Goal: Task Accomplishment & Management: Use online tool/utility

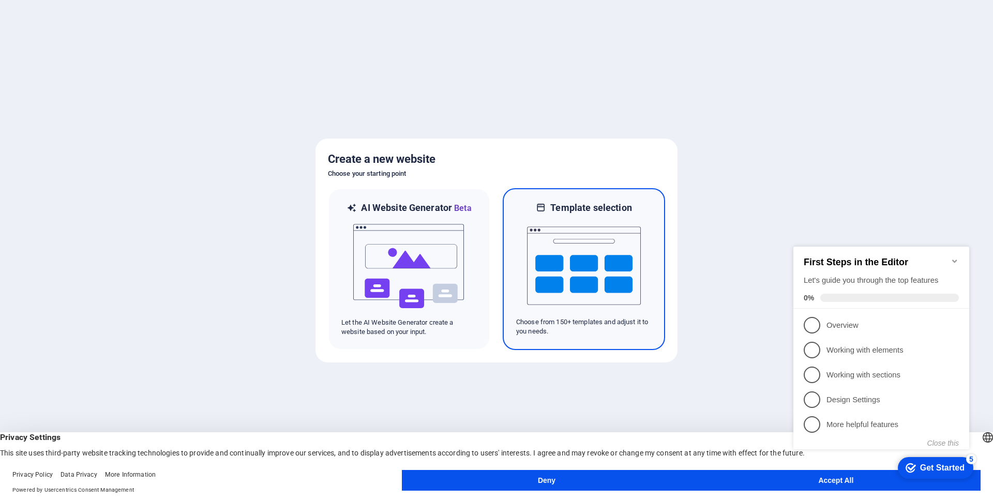
click at [589, 282] on img at bounding box center [584, 265] width 114 height 103
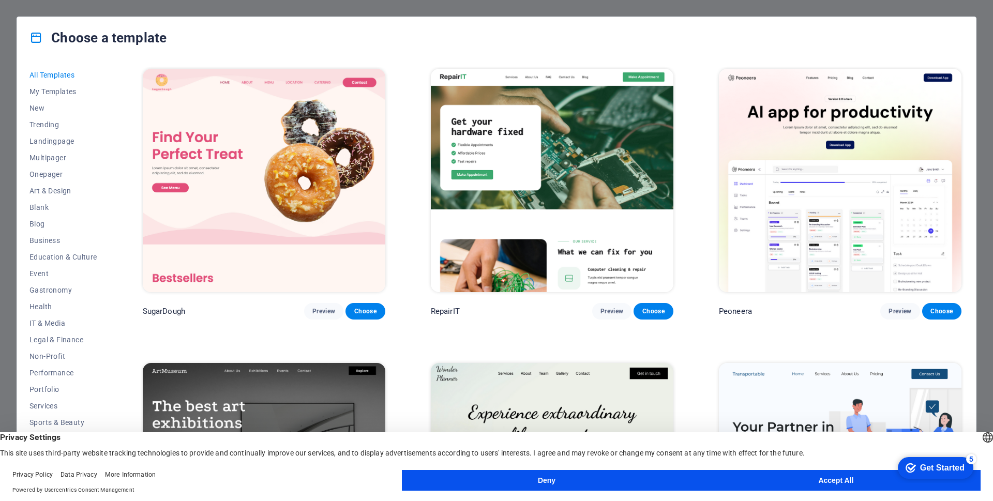
click at [812, 481] on button "Accept All" at bounding box center [835, 480] width 289 height 21
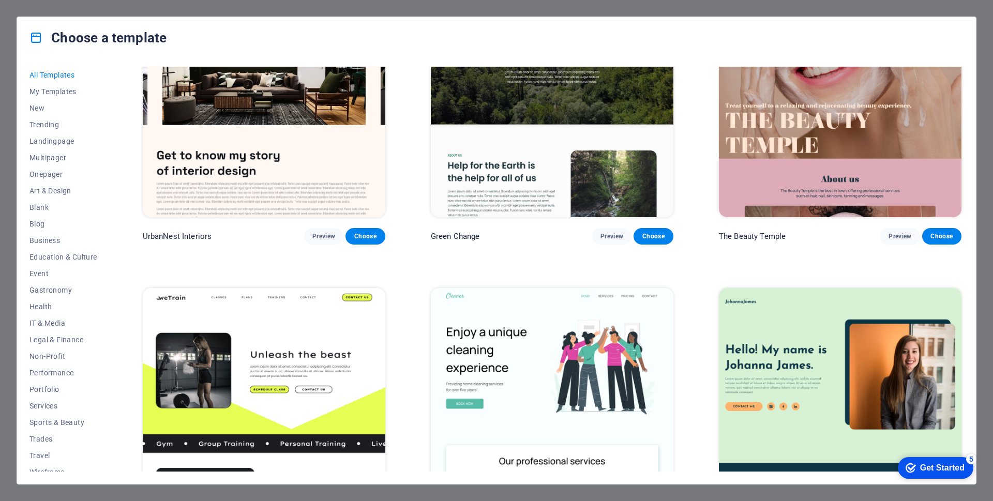
scroll to position [1448, 0]
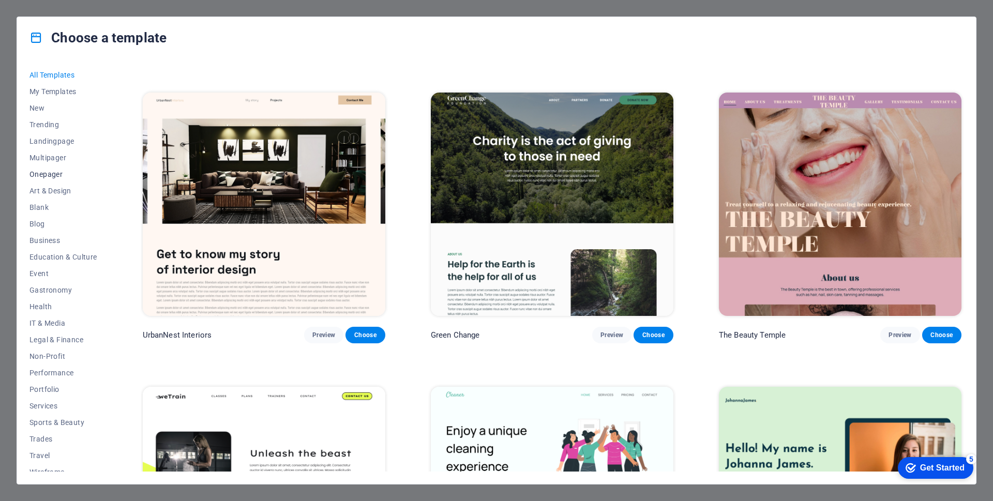
click at [47, 173] on span "Onepager" at bounding box center [63, 174] width 68 height 8
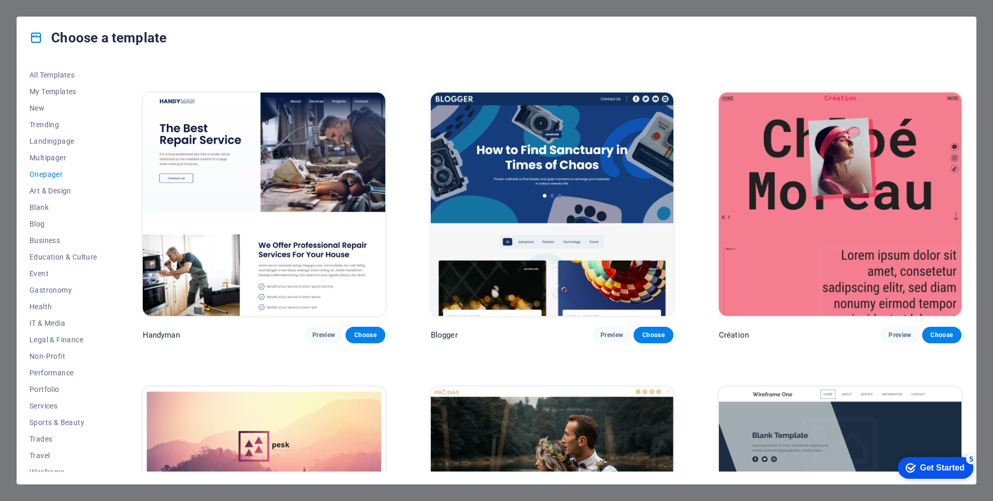
scroll to position [569, 0]
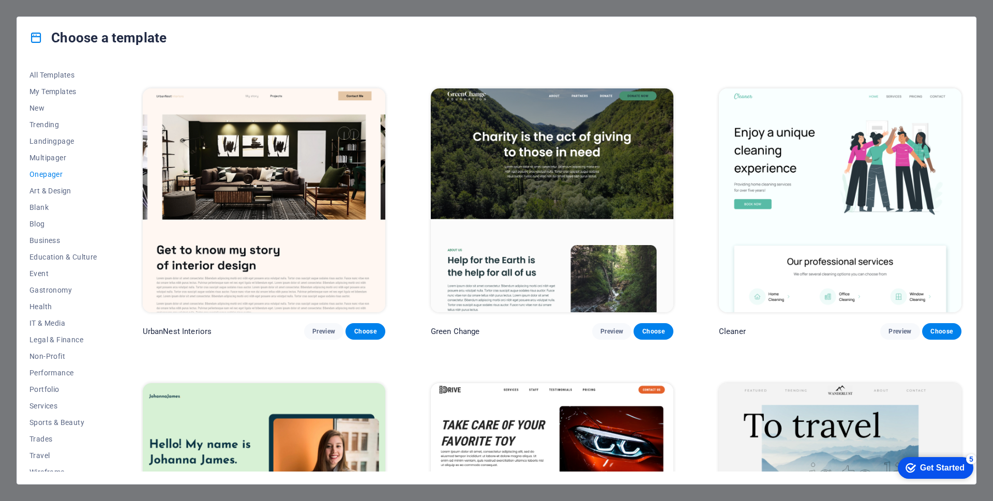
click at [46, 174] on span "Onepager" at bounding box center [63, 174] width 68 height 8
click at [55, 465] on span "Wireframe" at bounding box center [63, 463] width 68 height 8
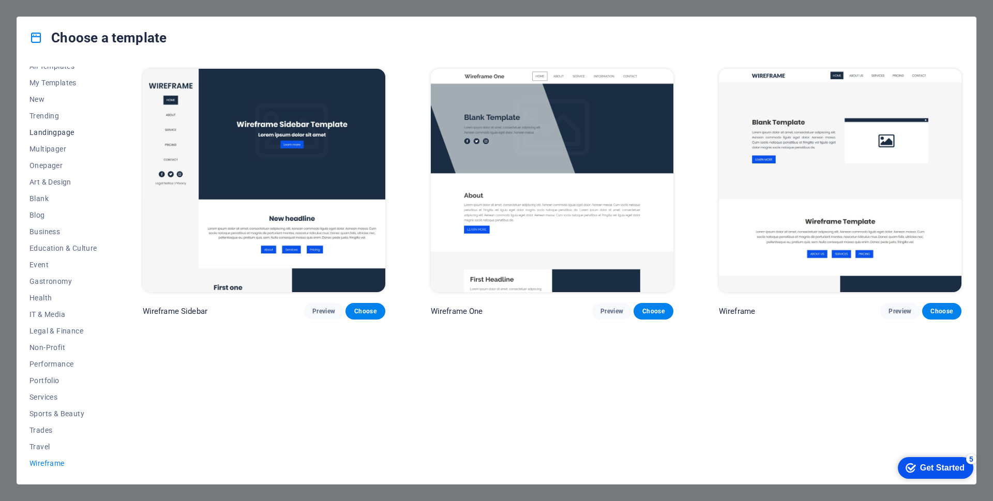
click at [55, 131] on span "Landingpage" at bounding box center [63, 132] width 68 height 8
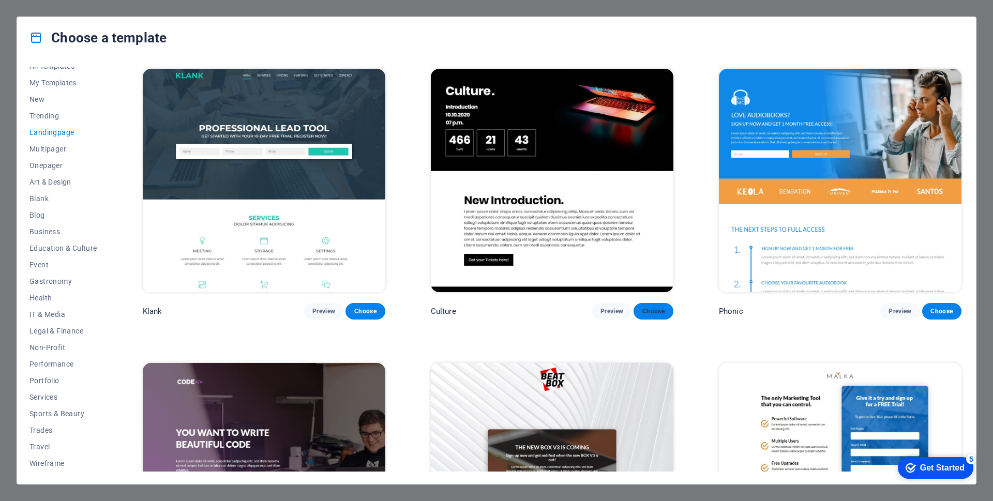
click at [651, 309] on span "Choose" at bounding box center [653, 311] width 23 height 8
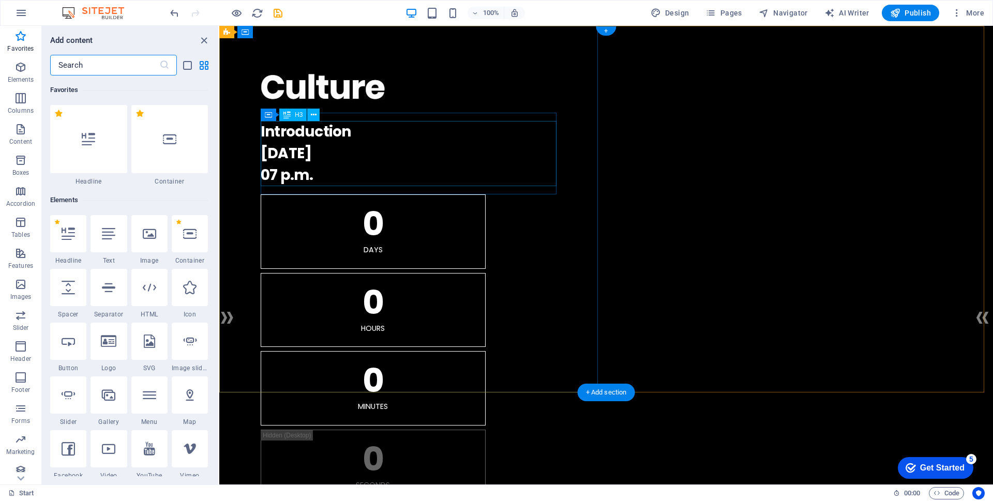
click at [355, 131] on div "Introduction 10.10.2027 07 p.m." at bounding box center [606, 153] width 691 height 65
click at [346, 83] on div at bounding box center [606, 90] width 691 height 46
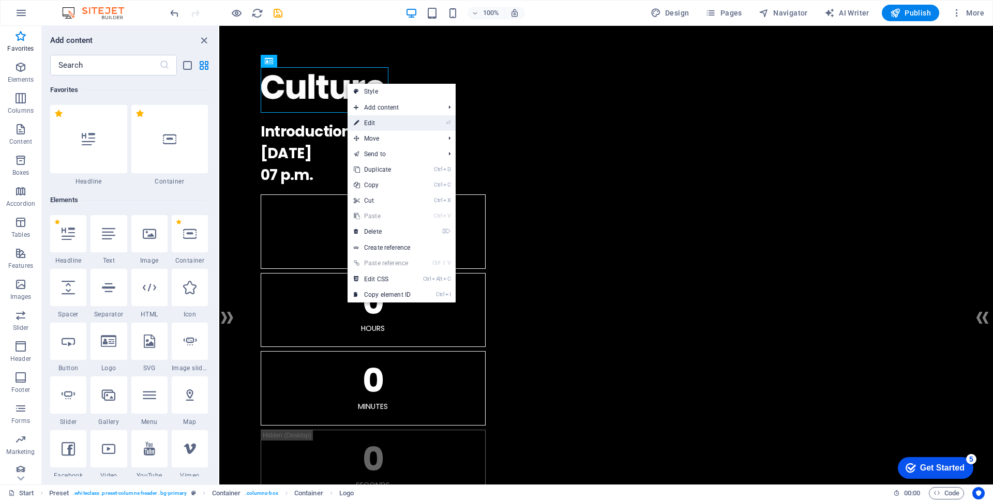
click at [368, 123] on link "⏎ Edit" at bounding box center [382, 123] width 69 height 16
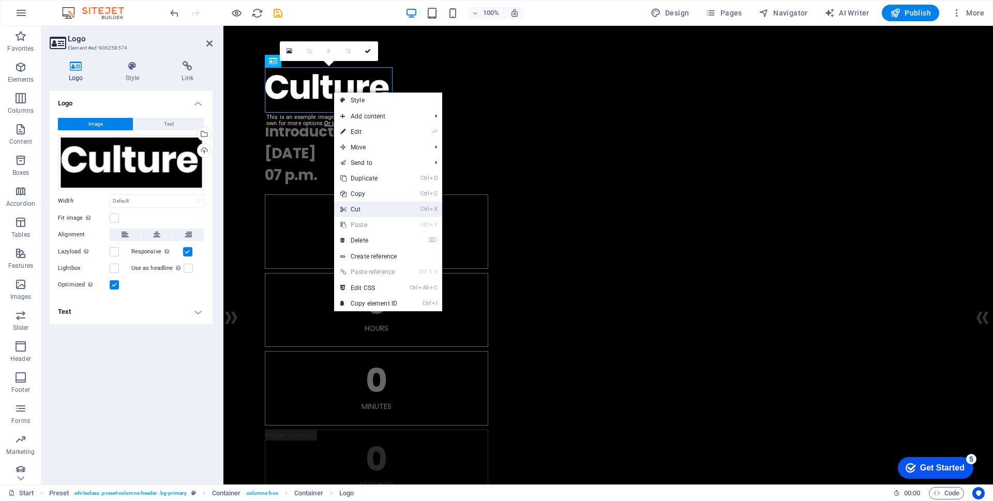
click at [362, 210] on link "Ctrl X Cut" at bounding box center [368, 210] width 69 height 16
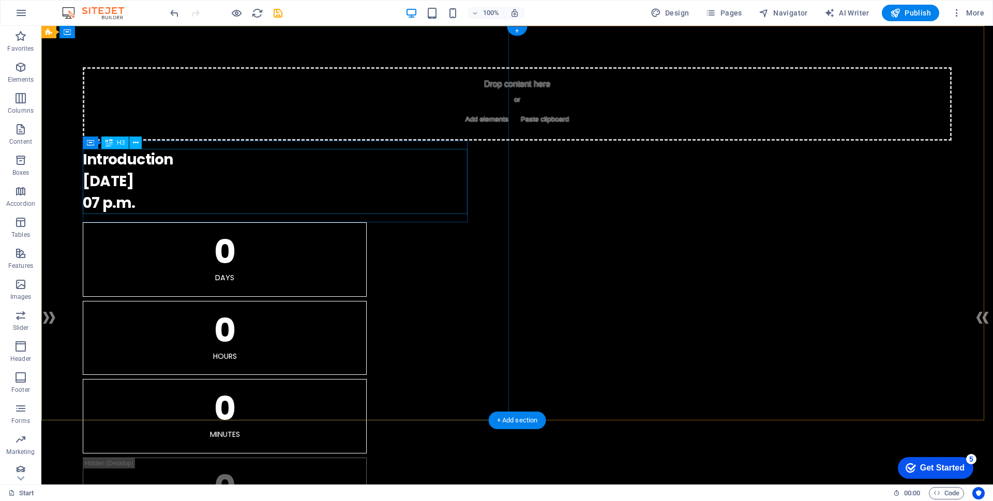
click at [242, 183] on div "Introduction 10.10.2027 07 p.m." at bounding box center [517, 181] width 869 height 65
click at [169, 159] on div "Introduction 10.10.2027 07 p.m." at bounding box center [517, 181] width 869 height 65
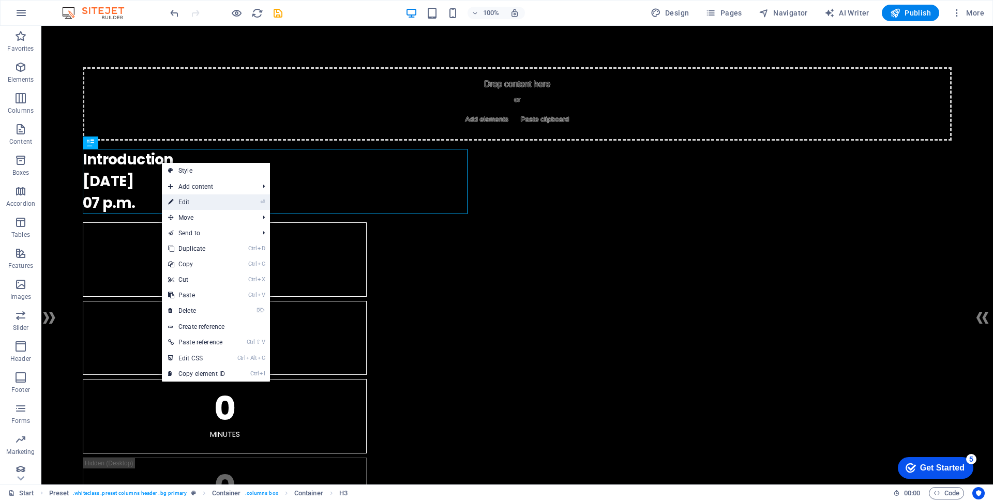
click at [180, 200] on link "⏎ Edit" at bounding box center [196, 202] width 69 height 16
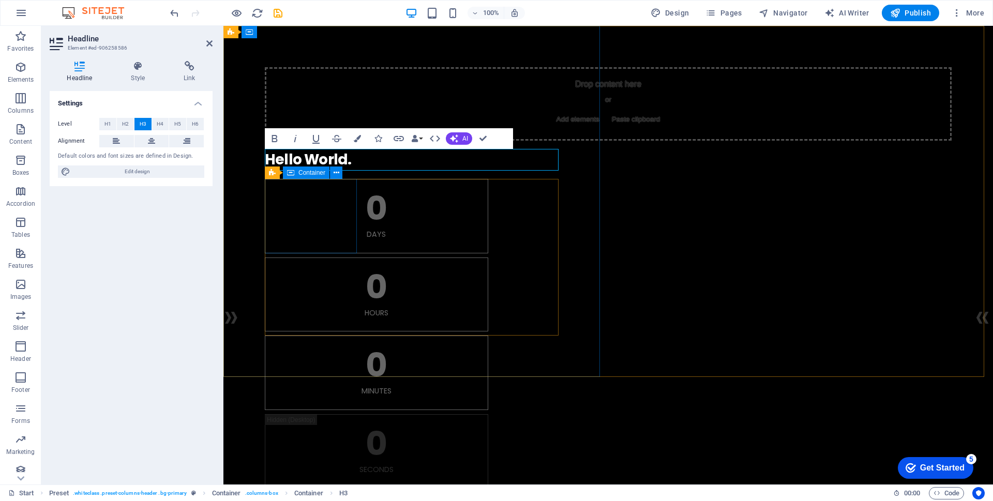
click at [349, 229] on div "0 Days" at bounding box center [376, 216] width 223 height 74
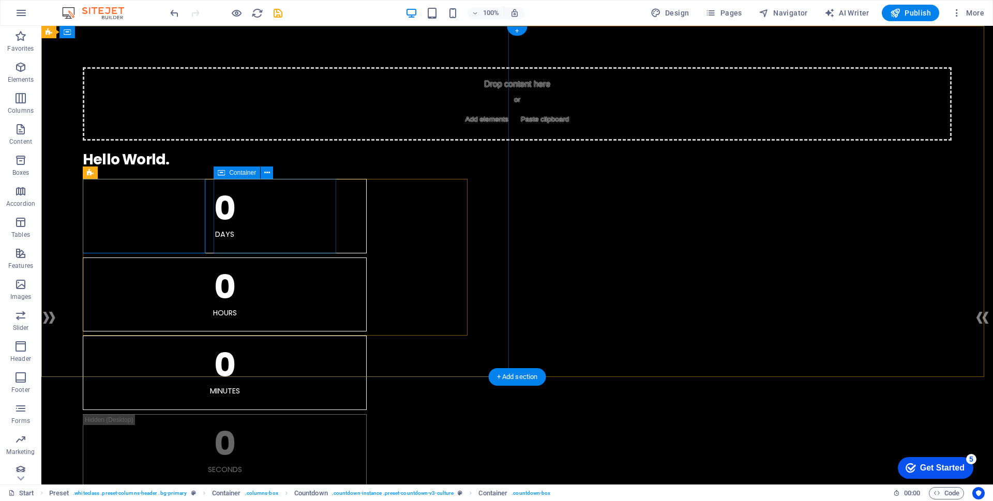
click at [329, 258] on div "0 Hours" at bounding box center [225, 295] width 284 height 74
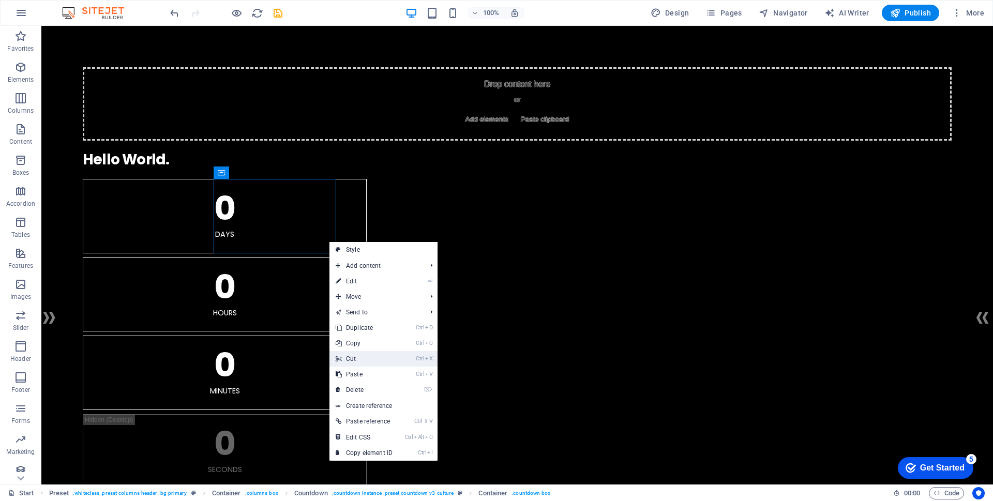
click at [360, 358] on link "Ctrl X Cut" at bounding box center [363, 359] width 69 height 16
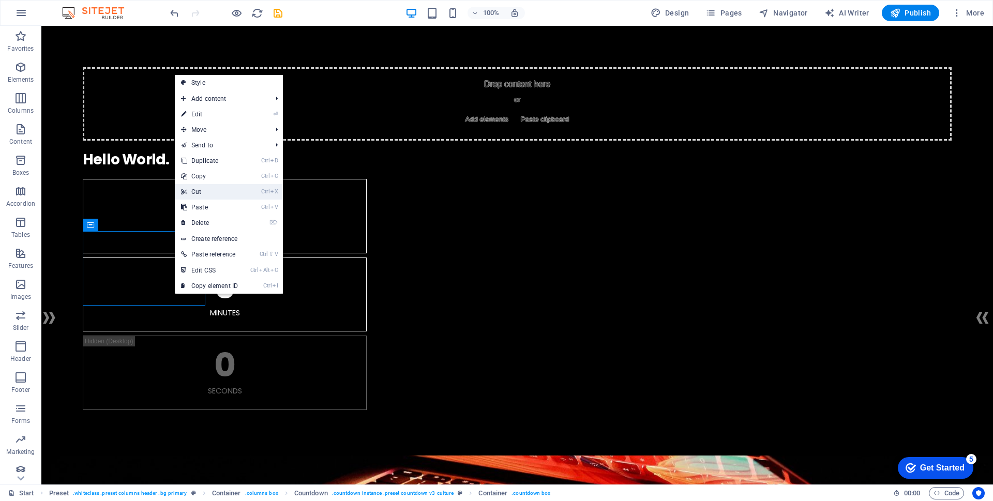
click at [199, 194] on link "Ctrl X Cut" at bounding box center [209, 192] width 69 height 16
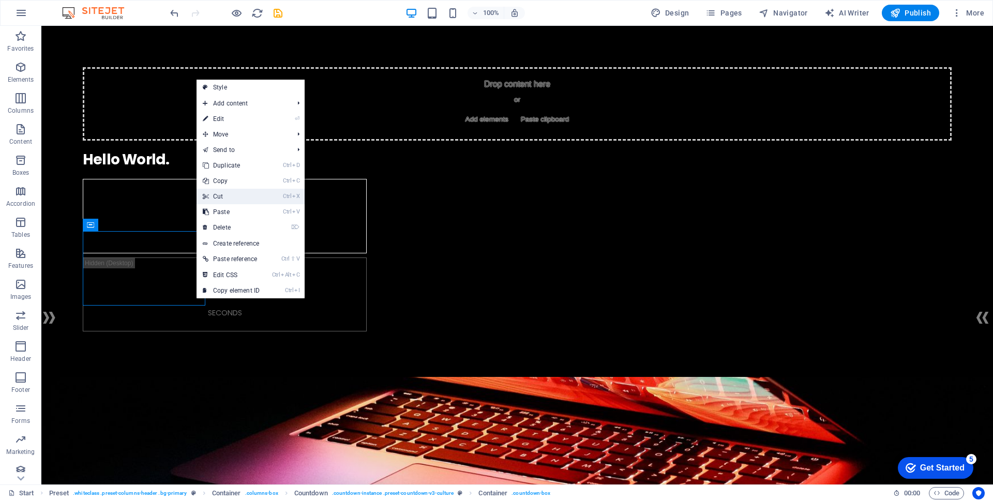
click at [222, 197] on link "Ctrl X Cut" at bounding box center [231, 197] width 69 height 16
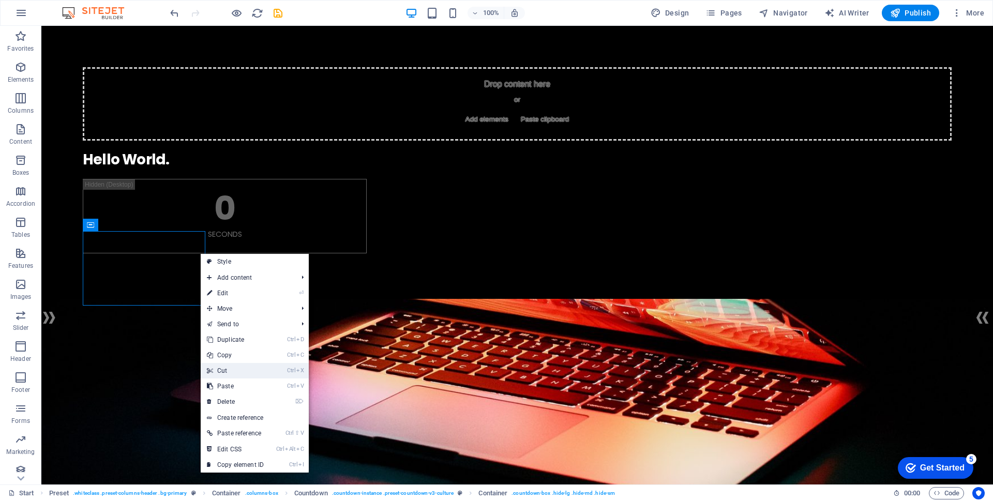
click at [231, 372] on link "Ctrl X Cut" at bounding box center [235, 371] width 69 height 16
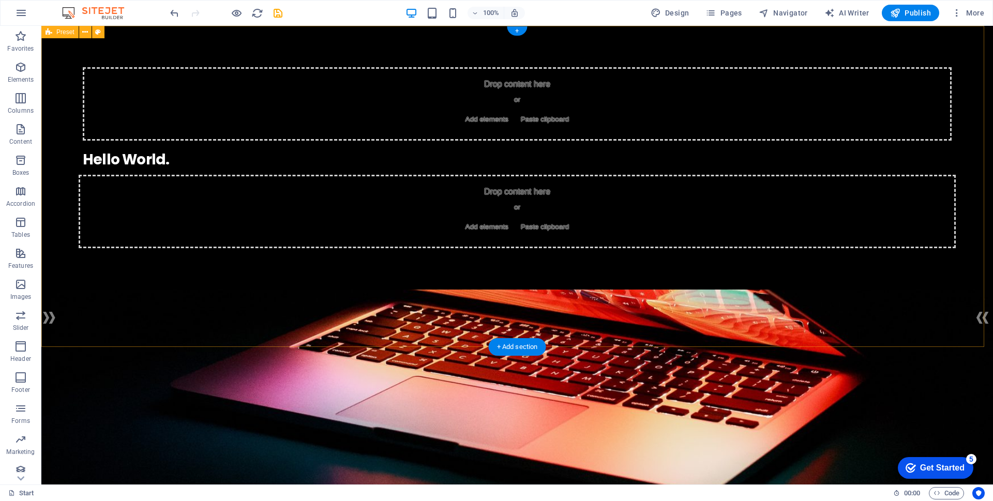
click at [614, 290] on figure at bounding box center [517, 485] width 952 height 390
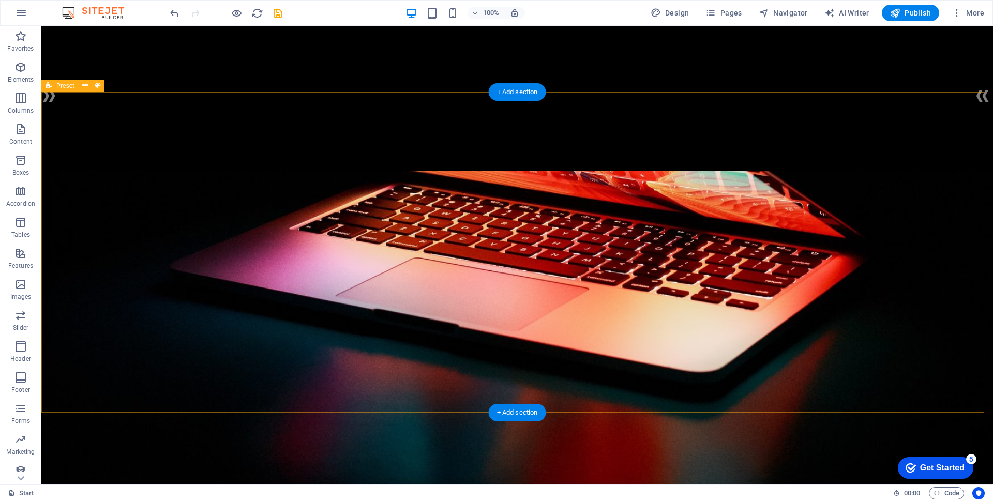
scroll to position [207, 0]
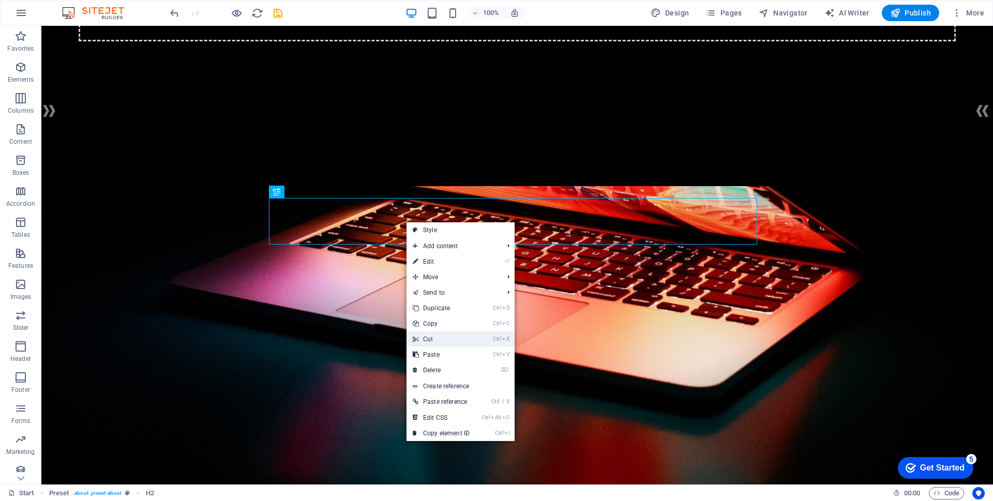
click at [434, 336] on link "Ctrl X Cut" at bounding box center [440, 340] width 69 height 16
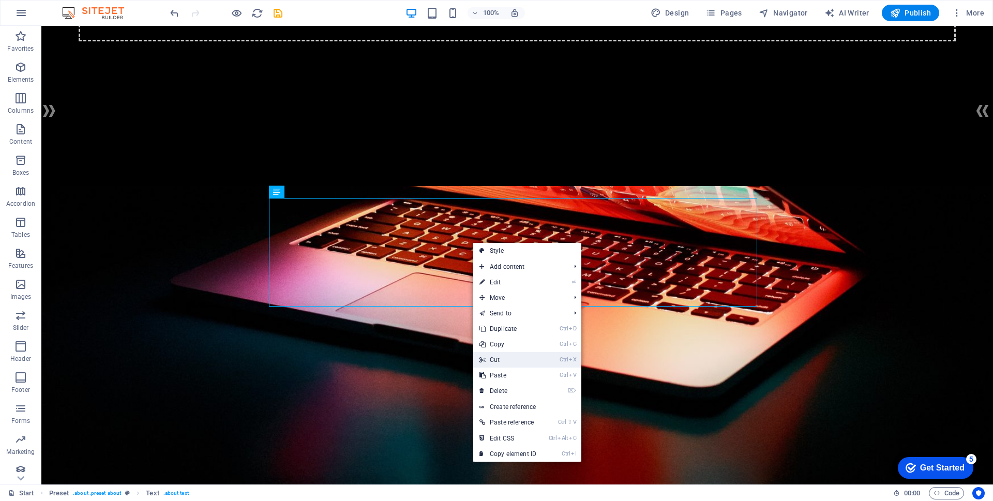
click at [496, 358] on link "Ctrl X Cut" at bounding box center [507, 360] width 69 height 16
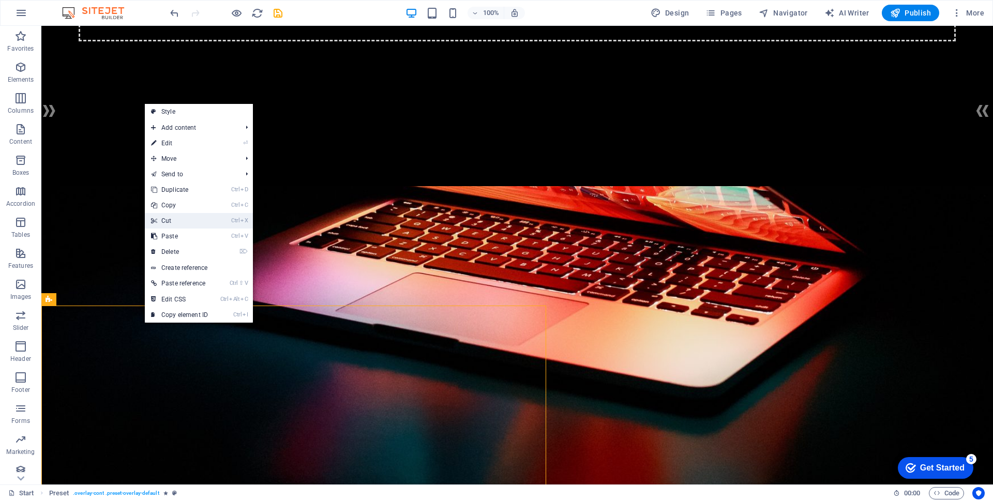
click at [174, 222] on link "Ctrl X Cut" at bounding box center [179, 221] width 69 height 16
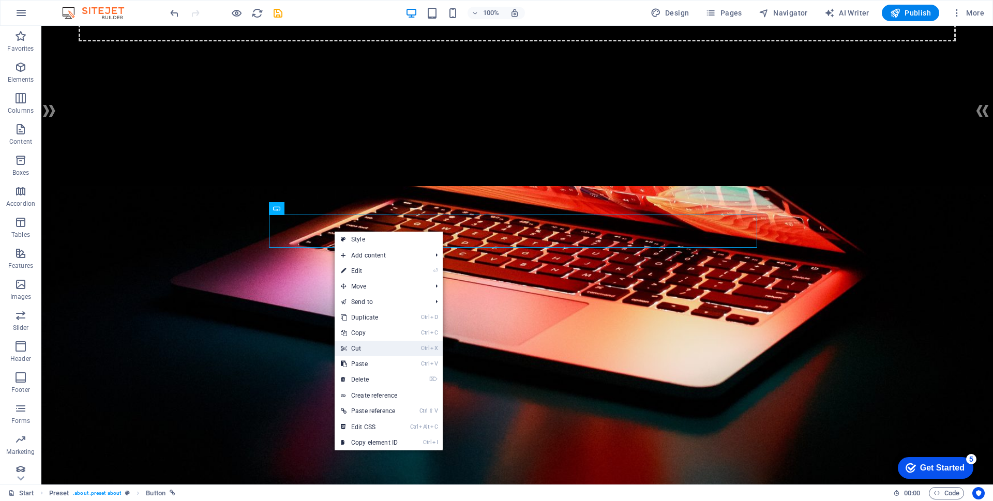
click at [364, 349] on link "Ctrl X Cut" at bounding box center [369, 349] width 69 height 16
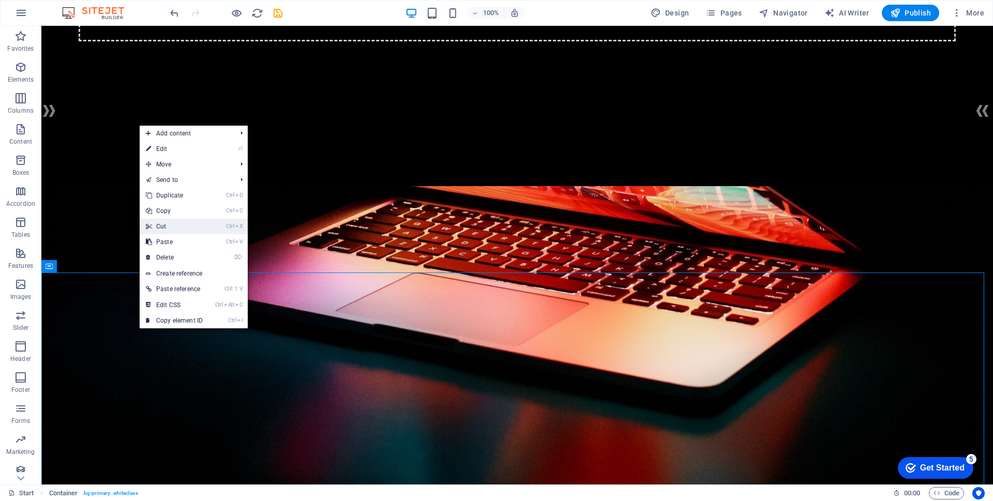
drag, startPoint x: 162, startPoint y: 227, endPoint x: 122, endPoint y: 201, distance: 48.4
click at [162, 227] on link "Ctrl X Cut" at bounding box center [174, 227] width 69 height 16
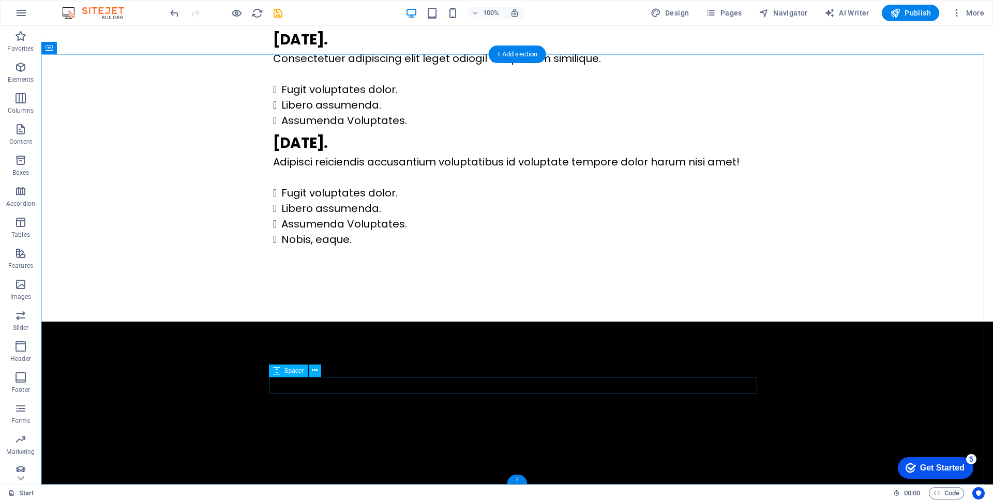
scroll to position [1181, 0]
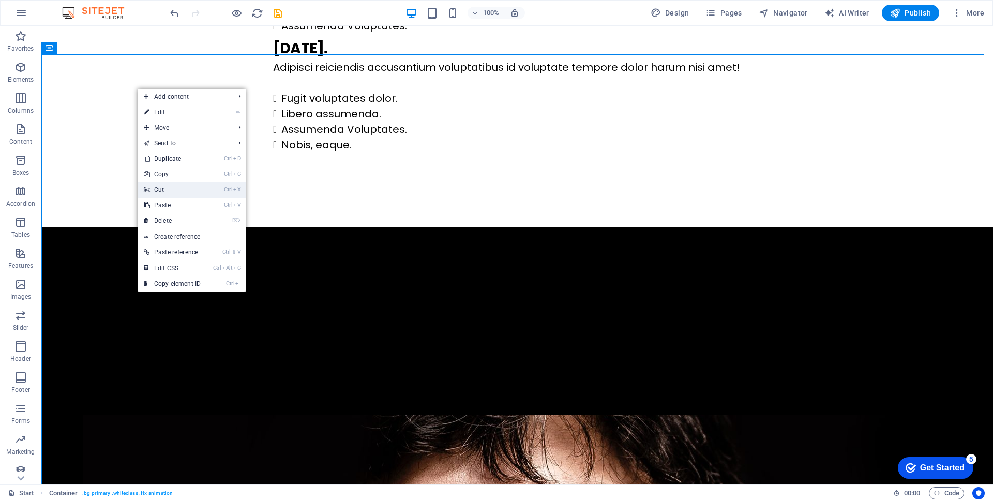
click at [174, 193] on link "Ctrl X Cut" at bounding box center [172, 190] width 69 height 16
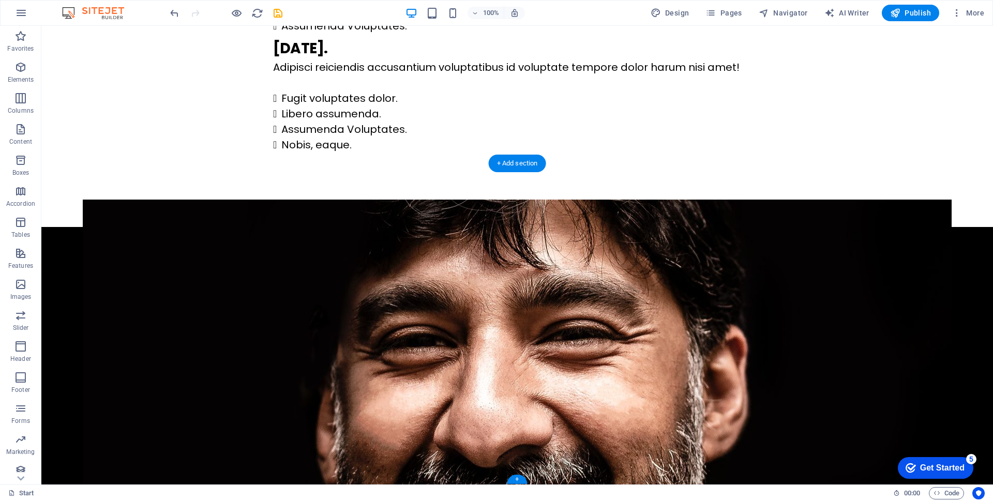
scroll to position [750, 0]
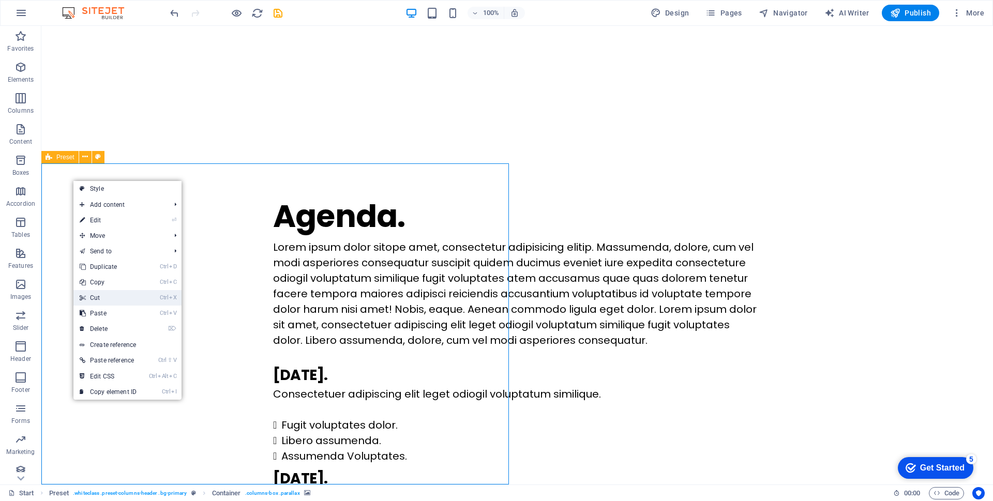
click at [97, 296] on link "Ctrl X Cut" at bounding box center [107, 298] width 69 height 16
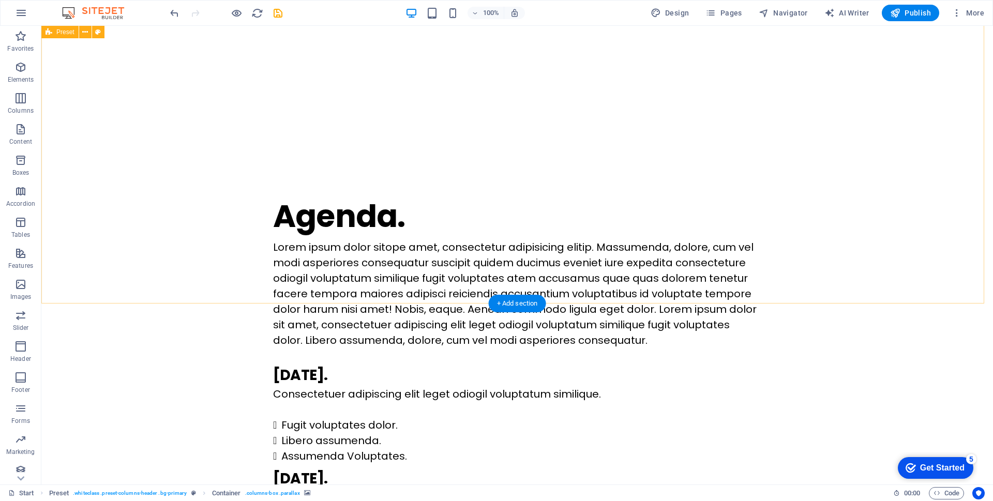
scroll to position [610, 0]
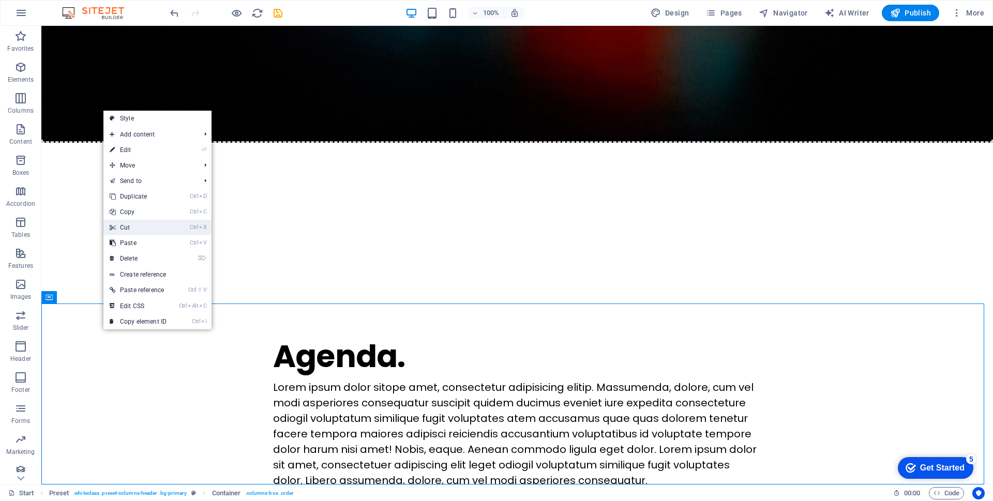
click at [135, 231] on link "Ctrl X Cut" at bounding box center [137, 228] width 69 height 16
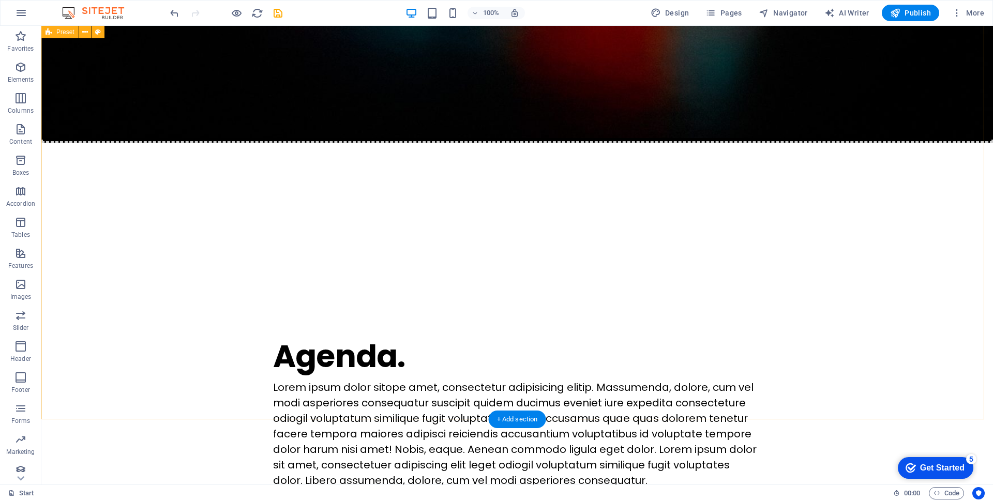
scroll to position [494, 0]
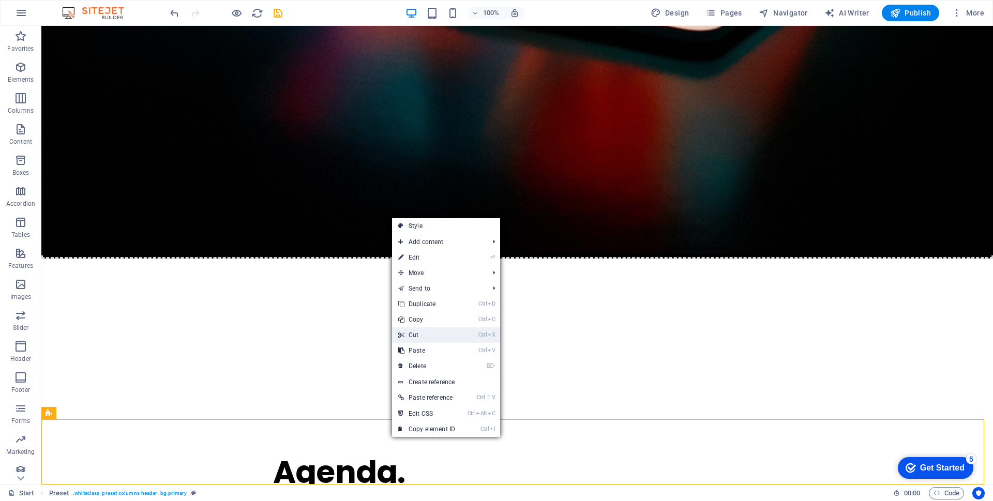
click at [420, 334] on link "Ctrl X Cut" at bounding box center [426, 335] width 69 height 16
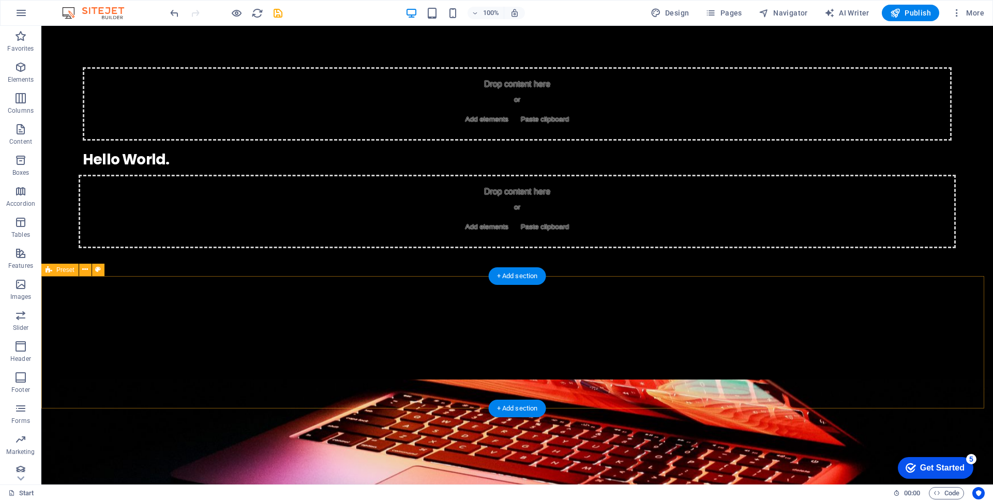
scroll to position [207, 0]
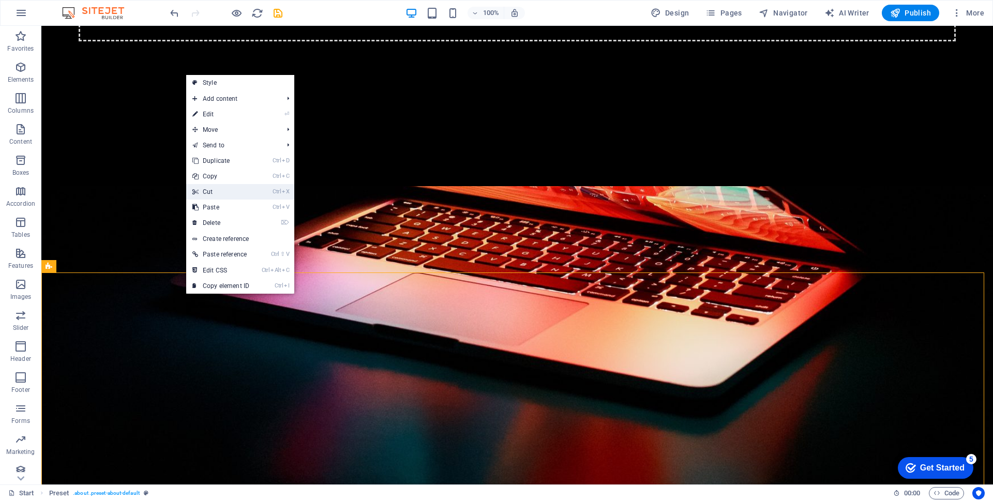
click at [206, 192] on link "Ctrl X Cut" at bounding box center [220, 192] width 69 height 16
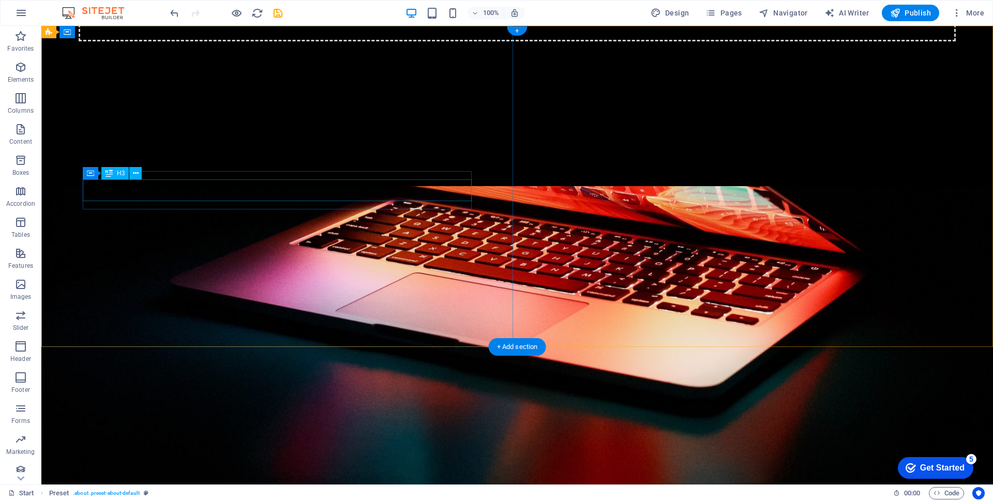
scroll to position [0, 0]
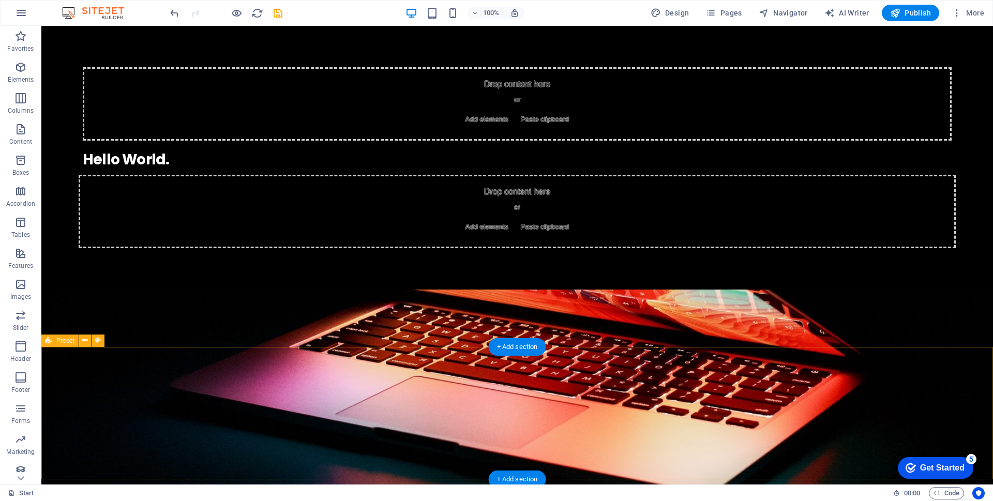
drag, startPoint x: 85, startPoint y: 39, endPoint x: 764, endPoint y: 449, distance: 793.4
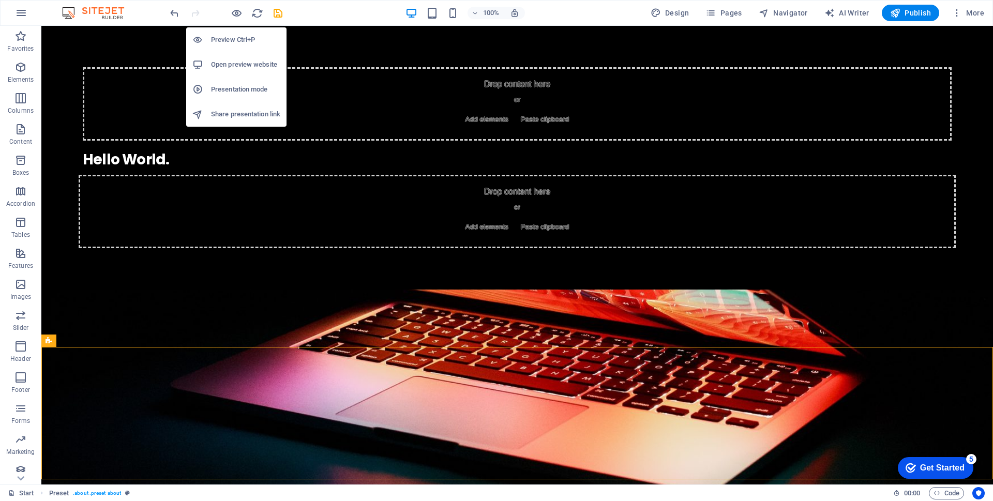
click at [234, 40] on h6 "Preview Ctrl+P" at bounding box center [245, 40] width 69 height 12
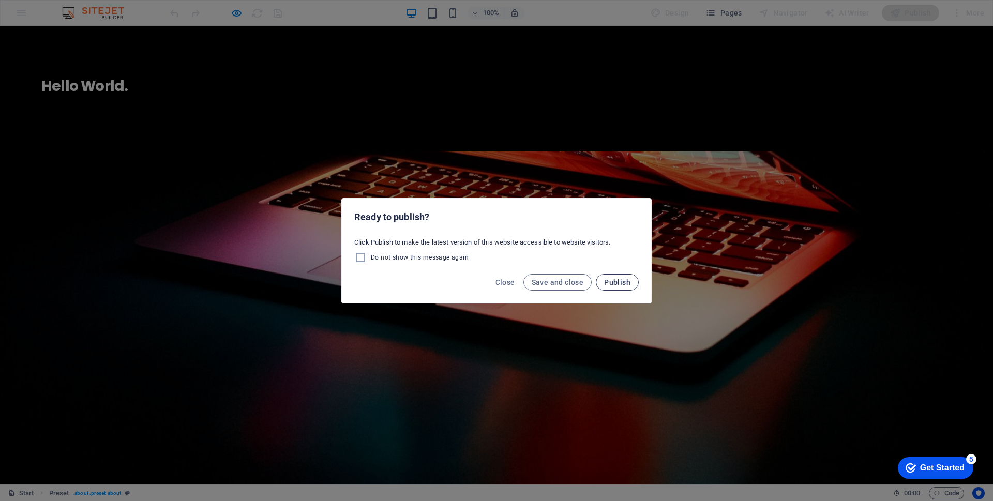
click at [619, 283] on span "Publish" at bounding box center [617, 282] width 26 height 8
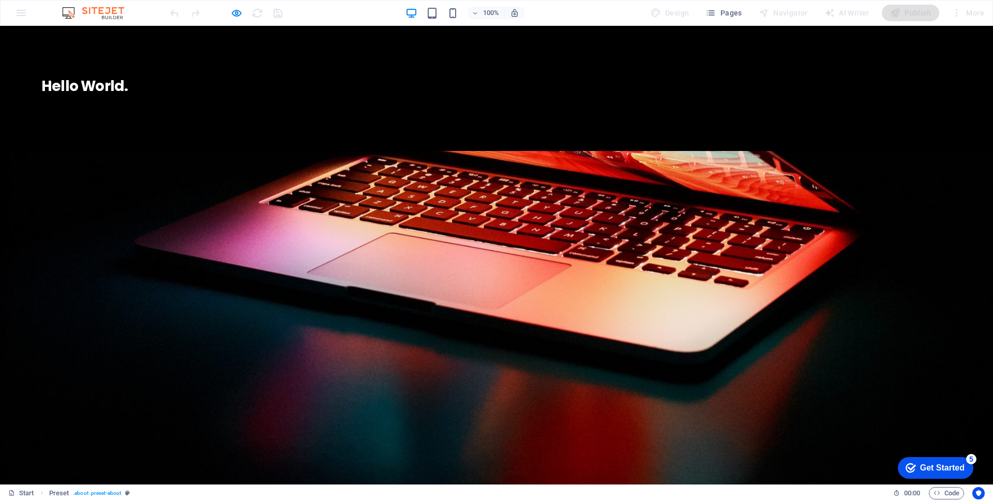
click at [944, 151] on div at bounding box center [496, 346] width 993 height 390
drag, startPoint x: 44, startPoint y: 40, endPoint x: 706, endPoint y: 431, distance: 769.5
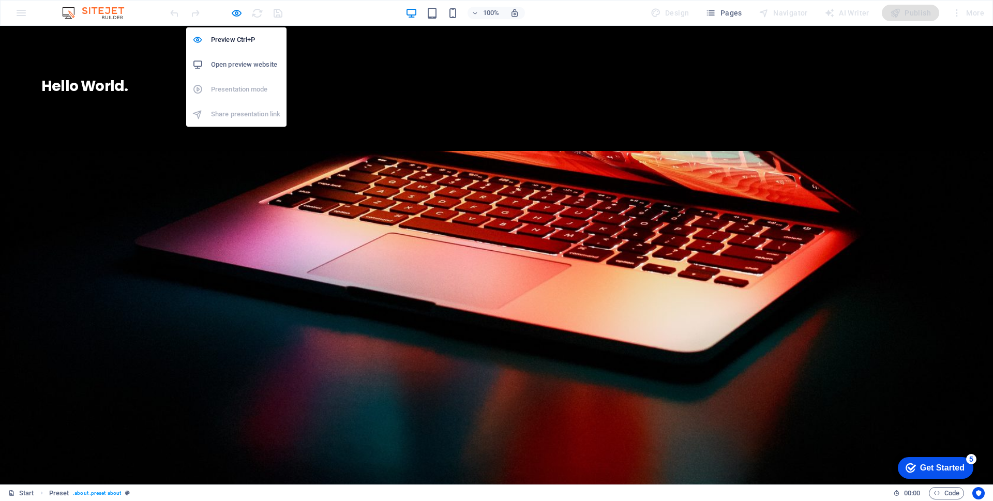
click at [235, 67] on h6 "Open preview website" at bounding box center [245, 64] width 69 height 12
click at [234, 39] on h6 "Preview Ctrl+P" at bounding box center [245, 40] width 69 height 12
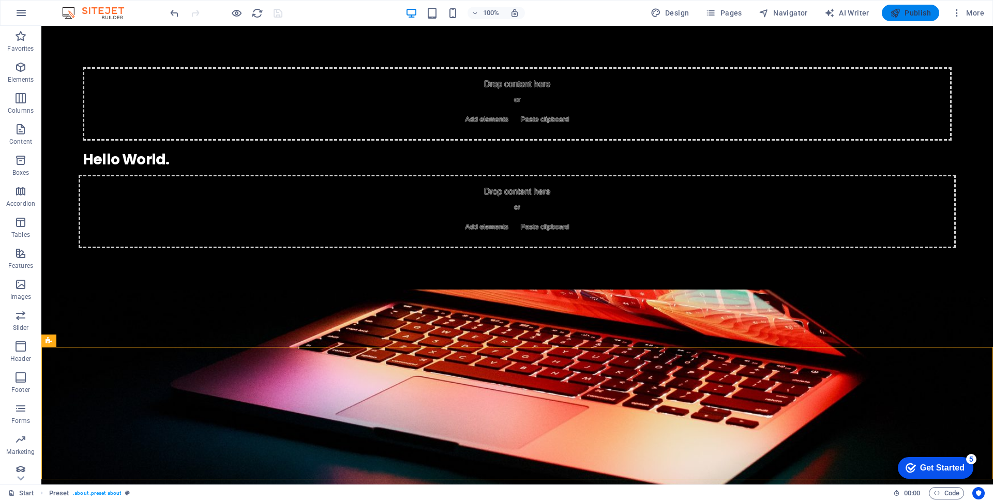
click at [916, 14] on span "Publish" at bounding box center [910, 13] width 41 height 10
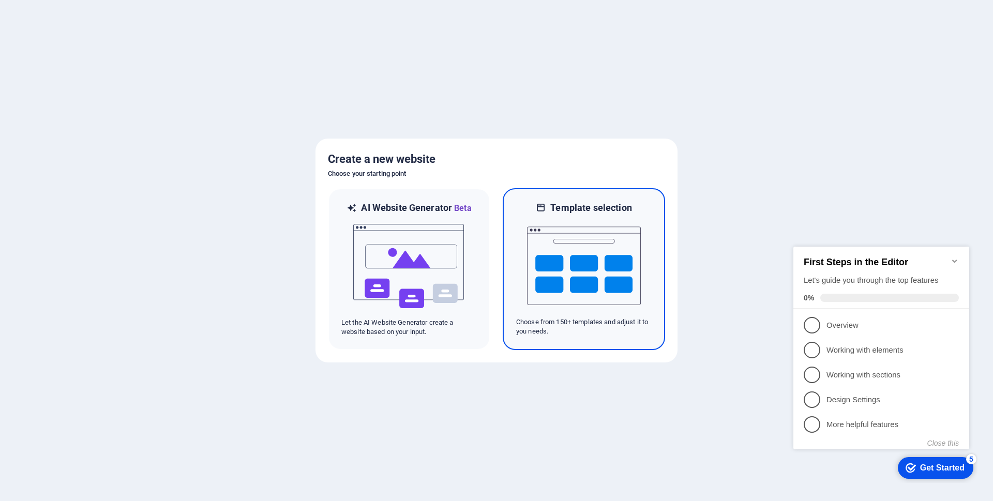
click at [583, 279] on img at bounding box center [584, 265] width 114 height 103
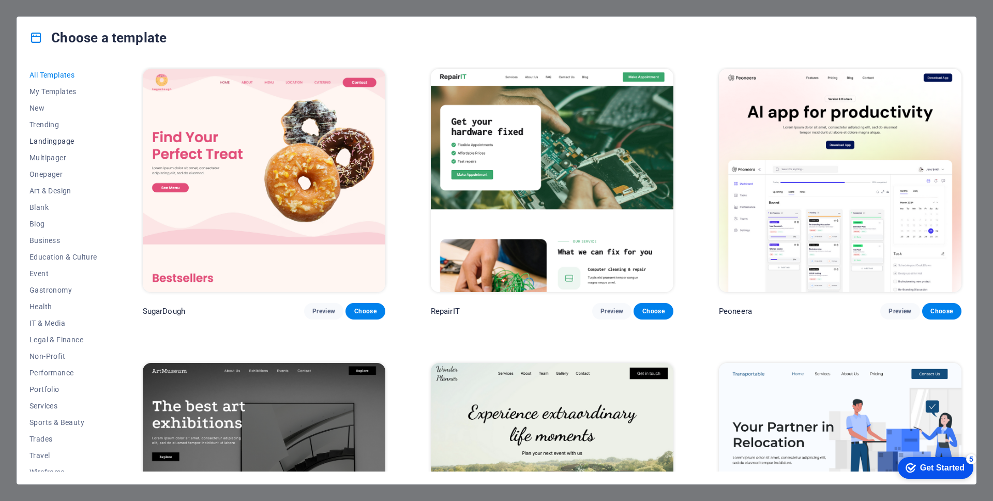
click at [47, 142] on span "Landingpage" at bounding box center [63, 141] width 68 height 8
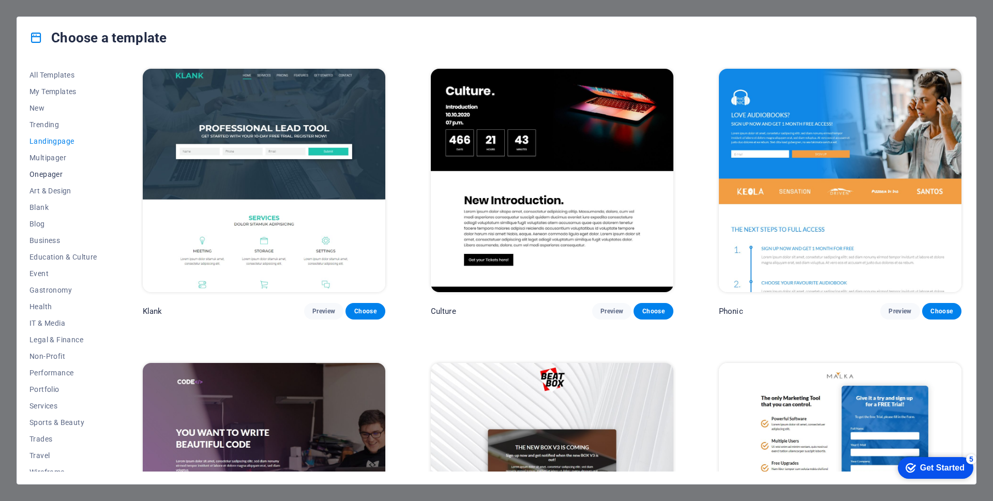
click at [48, 174] on span "Onepager" at bounding box center [63, 174] width 68 height 8
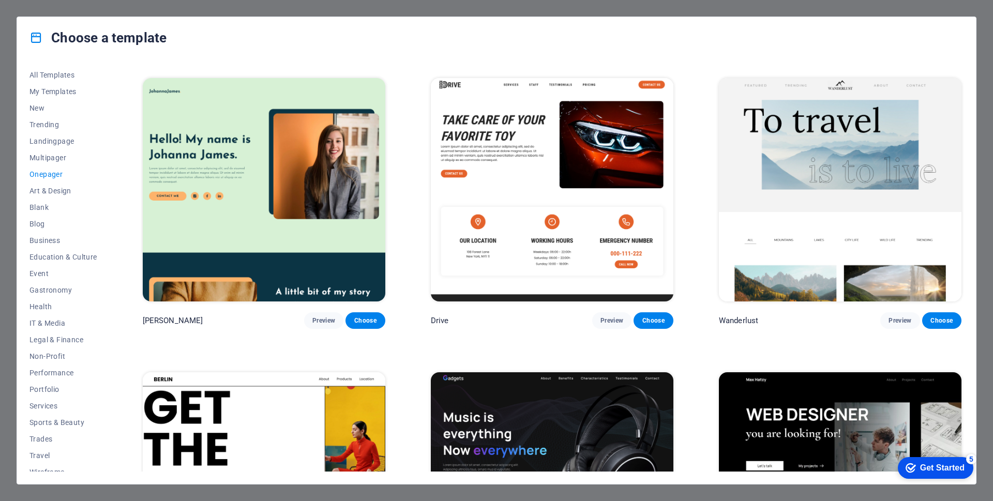
scroll to position [879, 0]
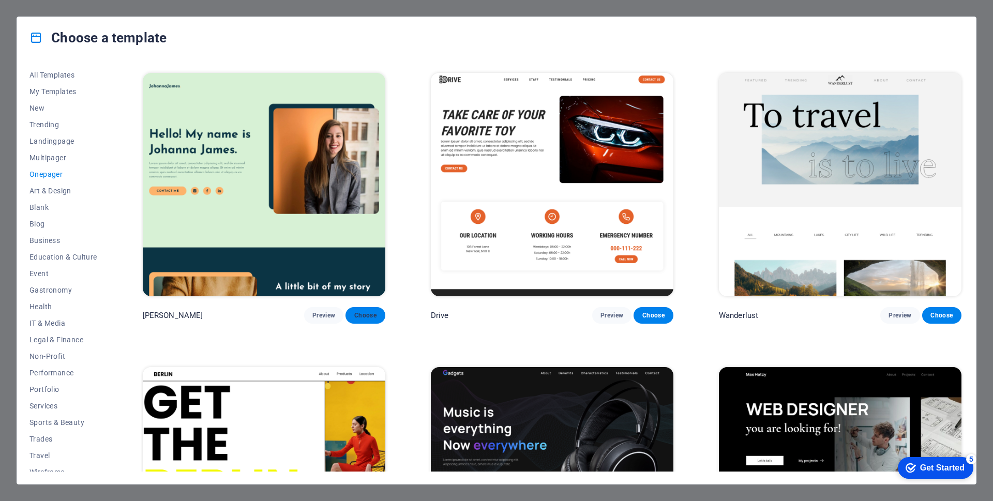
click at [366, 311] on span "Choose" at bounding box center [365, 315] width 23 height 8
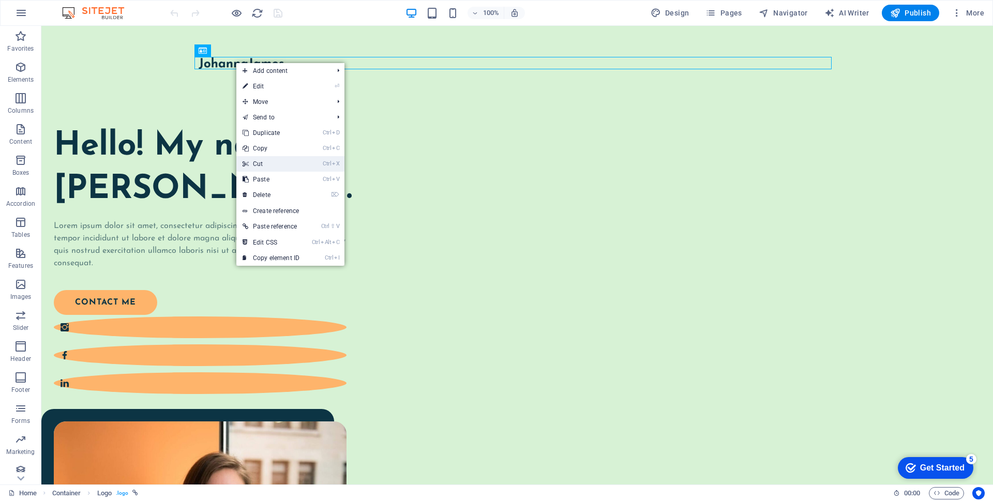
click at [257, 165] on link "Ctrl X Cut" at bounding box center [270, 164] width 69 height 16
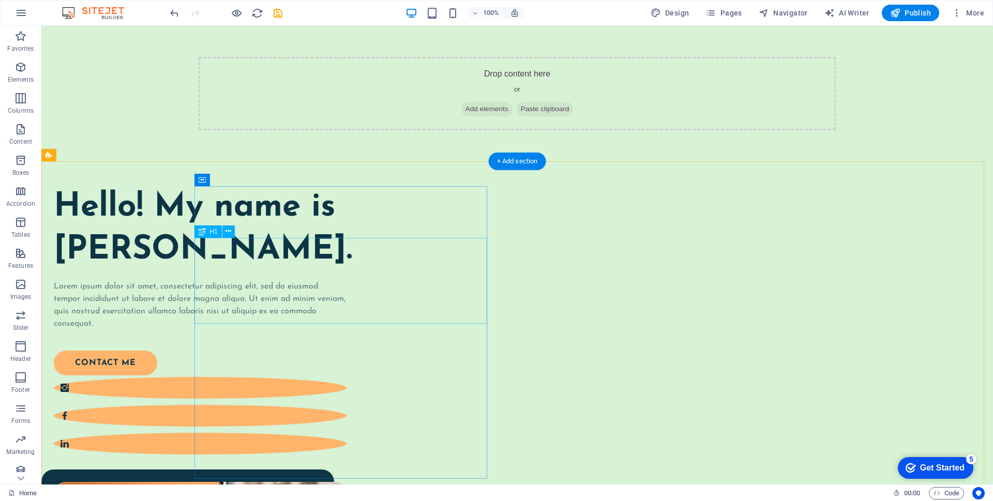
click at [346, 272] on div "Hello! My name is Johanna James." at bounding box center [200, 229] width 293 height 86
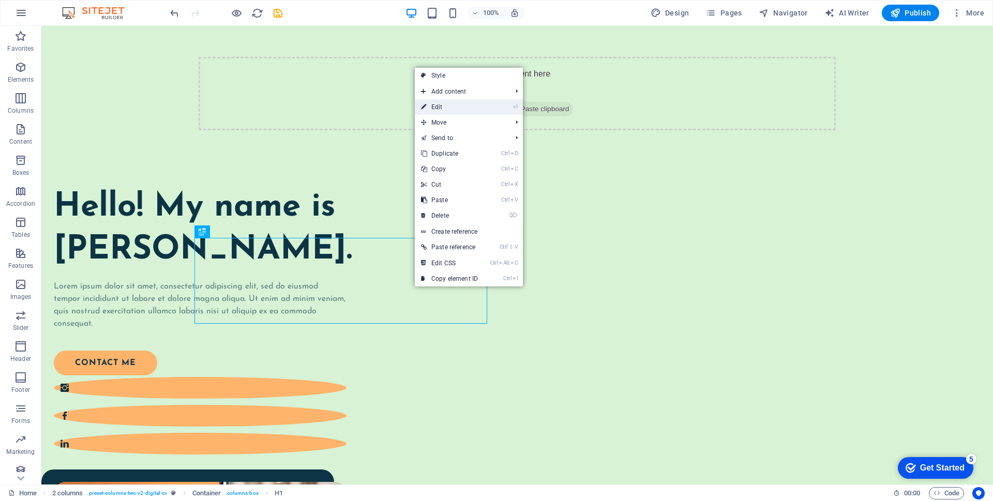
click at [446, 109] on link "⏎ Edit" at bounding box center [449, 107] width 69 height 16
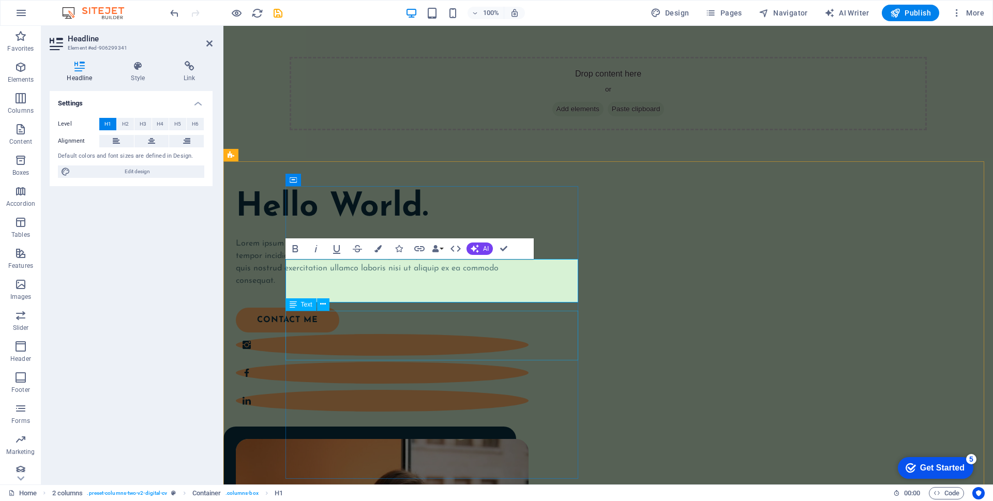
click at [394, 287] on div "Lorem ipsum dolor sit amet, consectetur adipiscing elit, sed do eiusmod tempor …" at bounding box center [382, 262] width 293 height 50
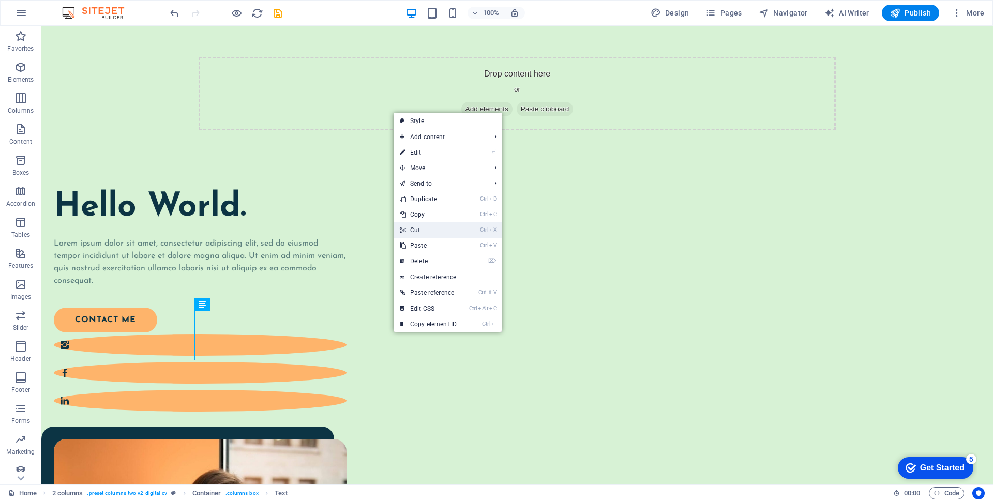
click at [421, 231] on link "Ctrl X Cut" at bounding box center [428, 230] width 69 height 16
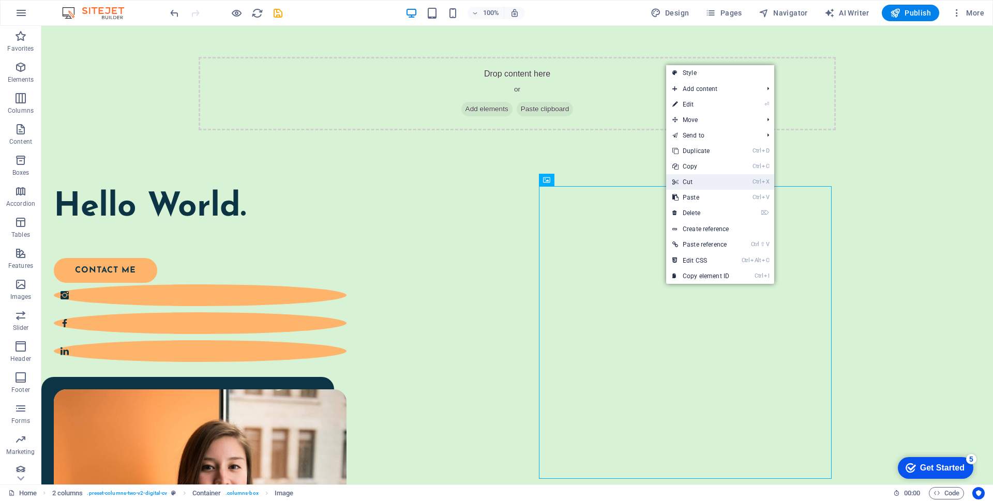
click at [694, 184] on link "Ctrl X Cut" at bounding box center [700, 182] width 69 height 16
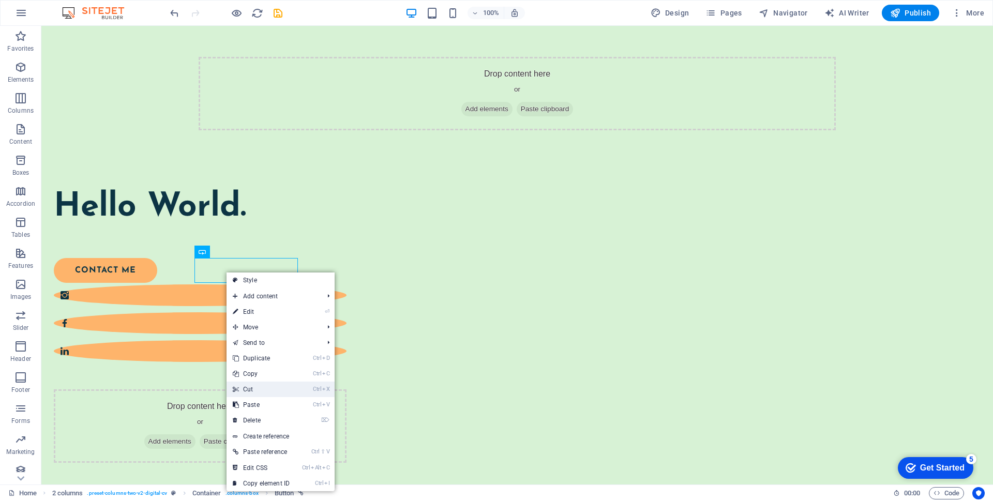
click at [255, 387] on link "Ctrl X Cut" at bounding box center [261, 390] width 69 height 16
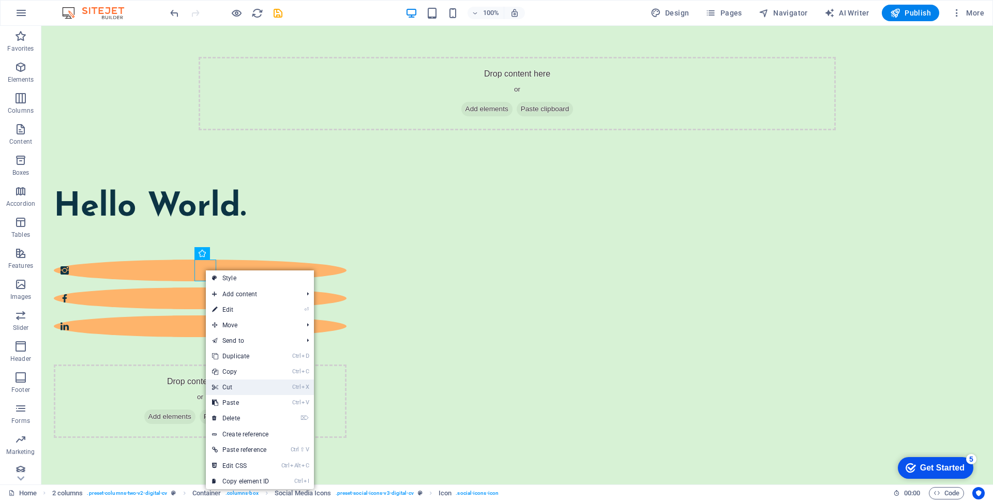
click at [233, 385] on link "Ctrl X Cut" at bounding box center [240, 388] width 69 height 16
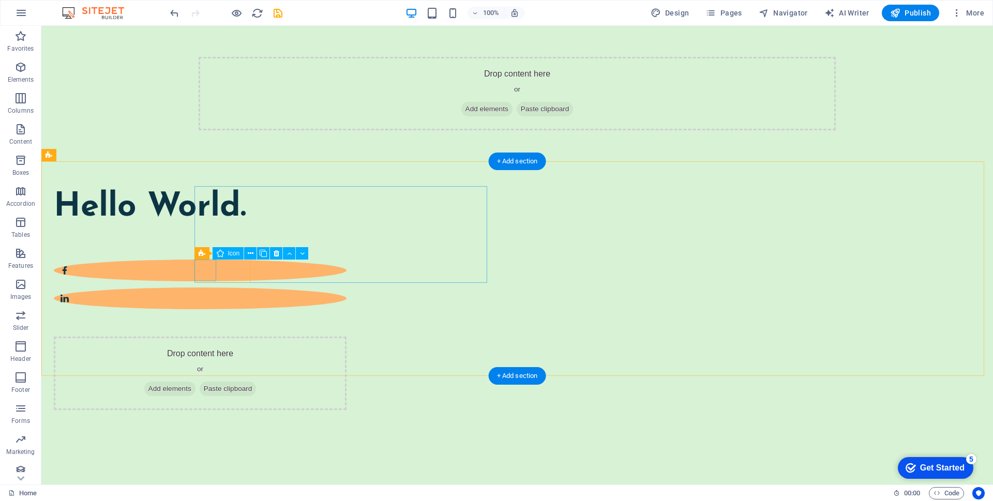
click at [205, 269] on figure at bounding box center [200, 271] width 293 height 22
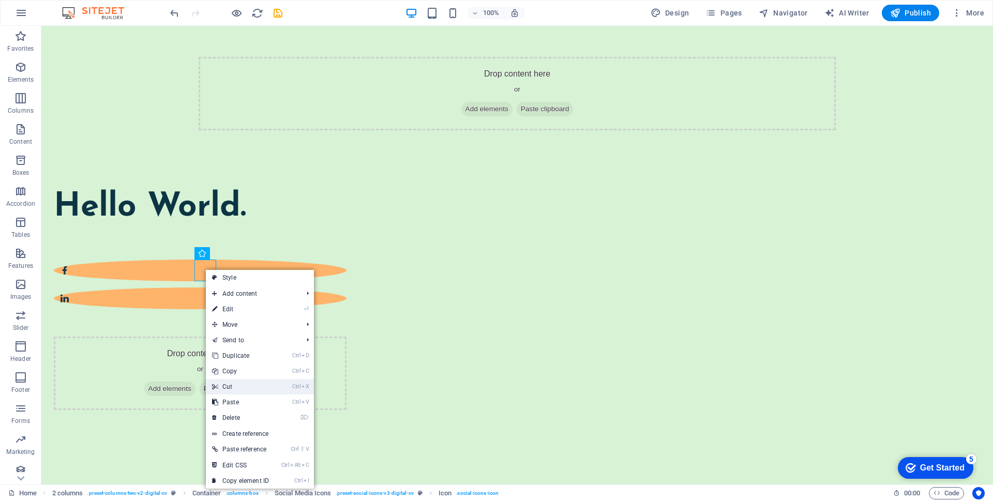
click at [237, 390] on link "Ctrl X Cut" at bounding box center [240, 387] width 69 height 16
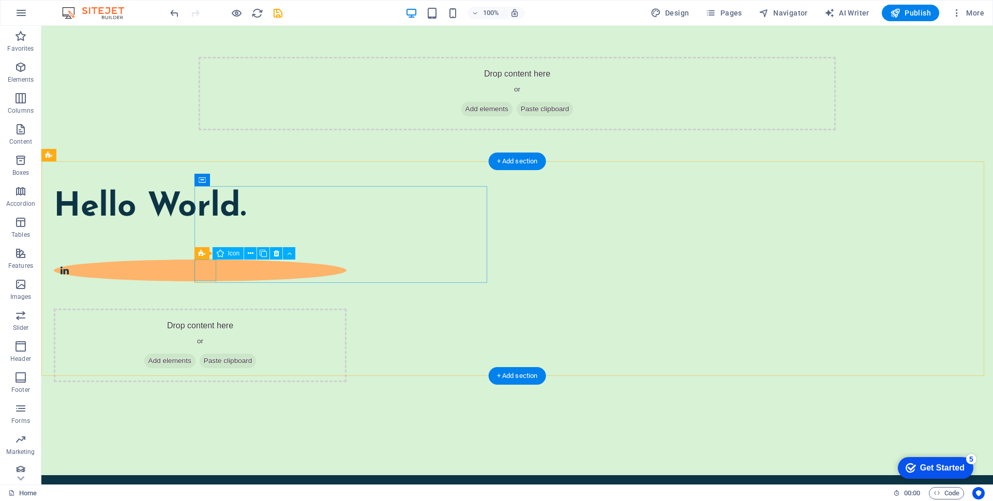
click at [203, 267] on figure at bounding box center [200, 271] width 293 height 22
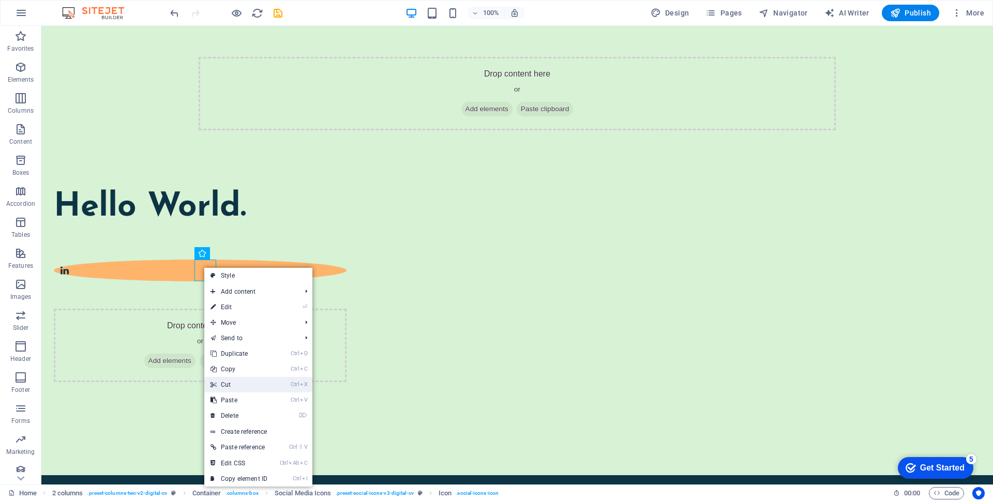
click at [235, 384] on link "Ctrl X Cut" at bounding box center [238, 385] width 69 height 16
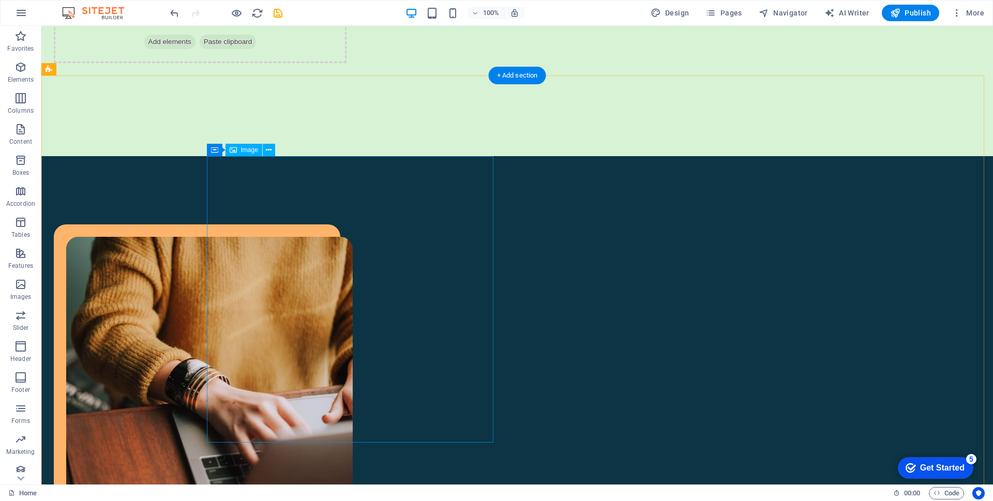
scroll to position [155, 0]
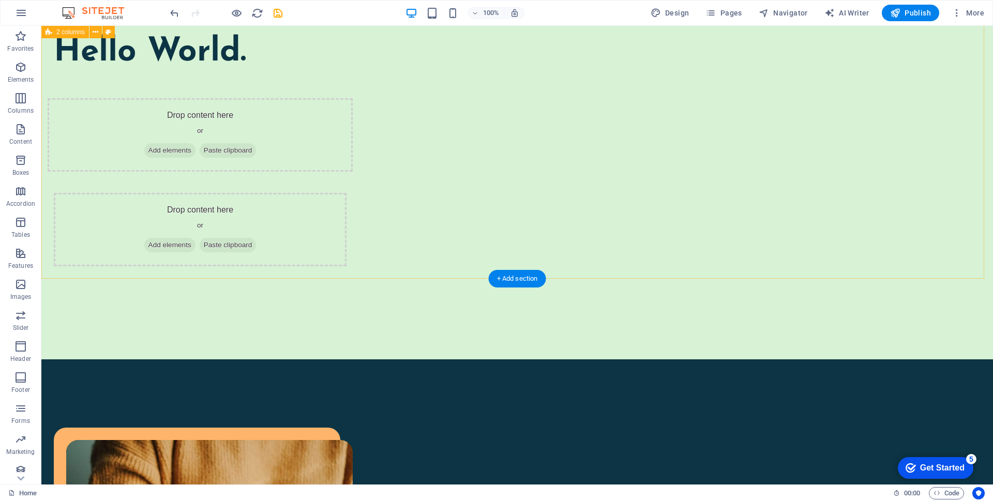
click at [98, 113] on div "Hello World. Drop content here or Add elements Paste clipboard Drop content her…" at bounding box center [517, 182] width 952 height 353
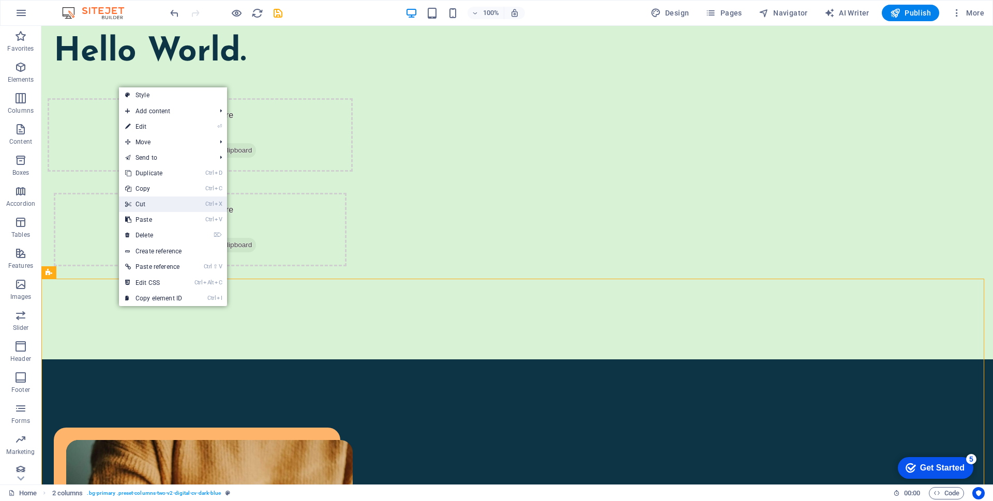
click at [151, 205] on link "Ctrl X Cut" at bounding box center [153, 205] width 69 height 16
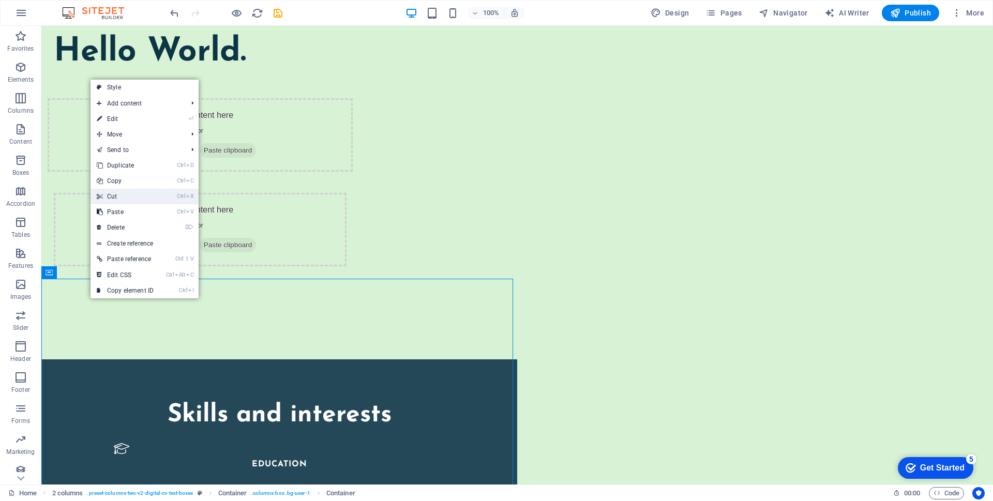
click at [124, 193] on link "Ctrl X Cut" at bounding box center [125, 197] width 69 height 16
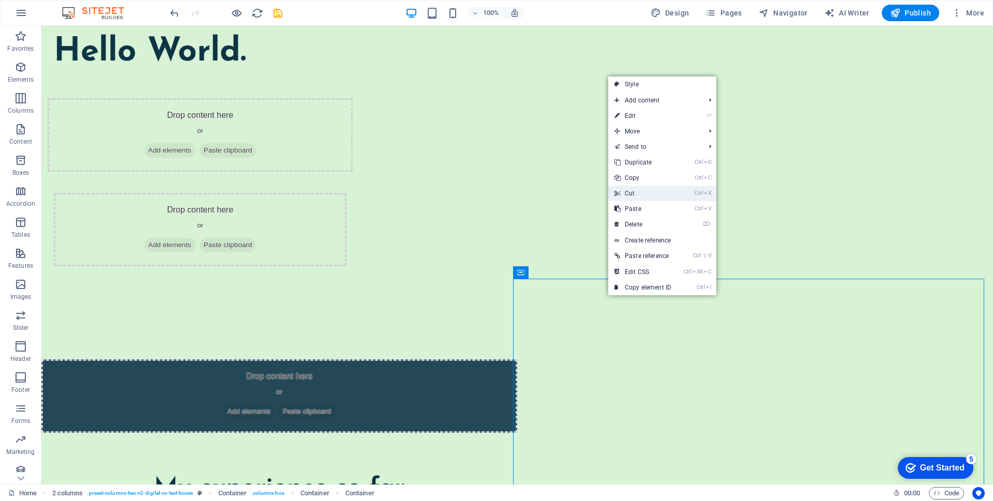
drag, startPoint x: 636, startPoint y: 194, endPoint x: 595, endPoint y: 169, distance: 48.4
click at [636, 194] on link "Ctrl X Cut" at bounding box center [642, 194] width 69 height 16
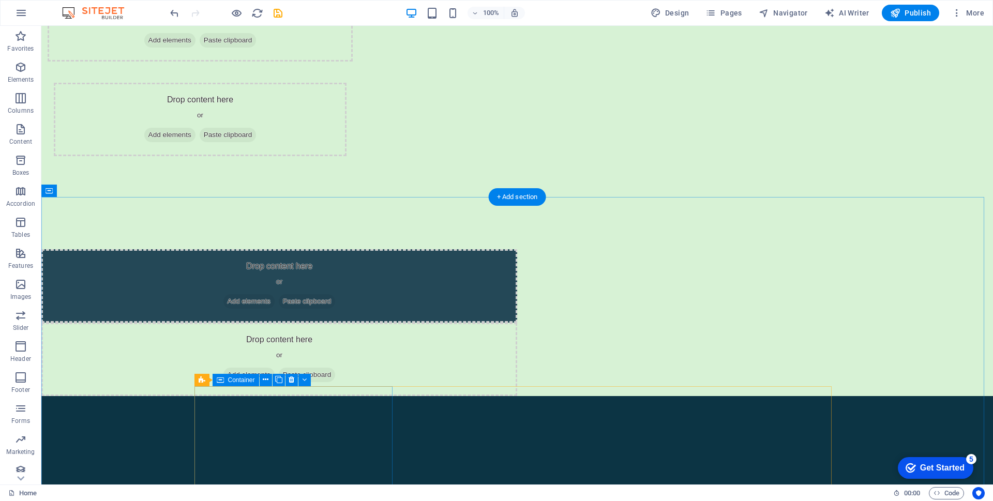
scroll to position [310, 0]
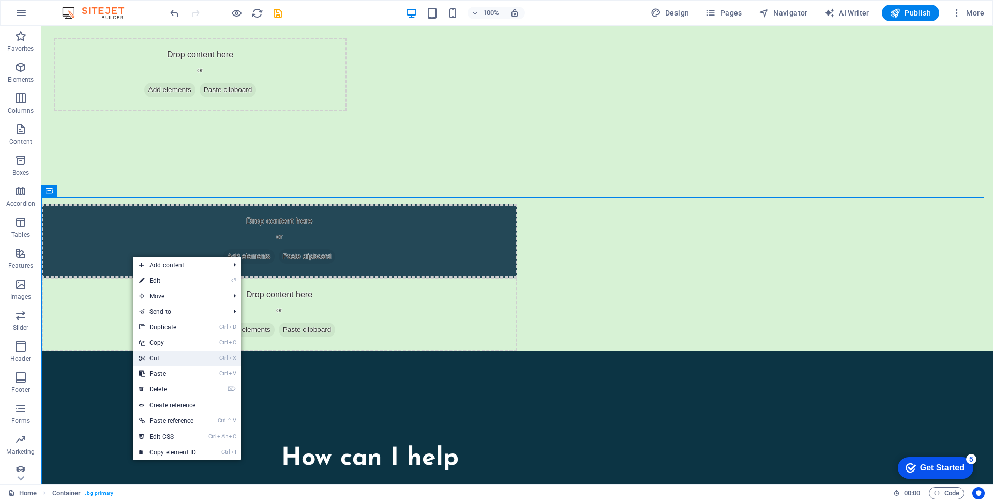
click at [171, 361] on link "Ctrl X Cut" at bounding box center [167, 359] width 69 height 16
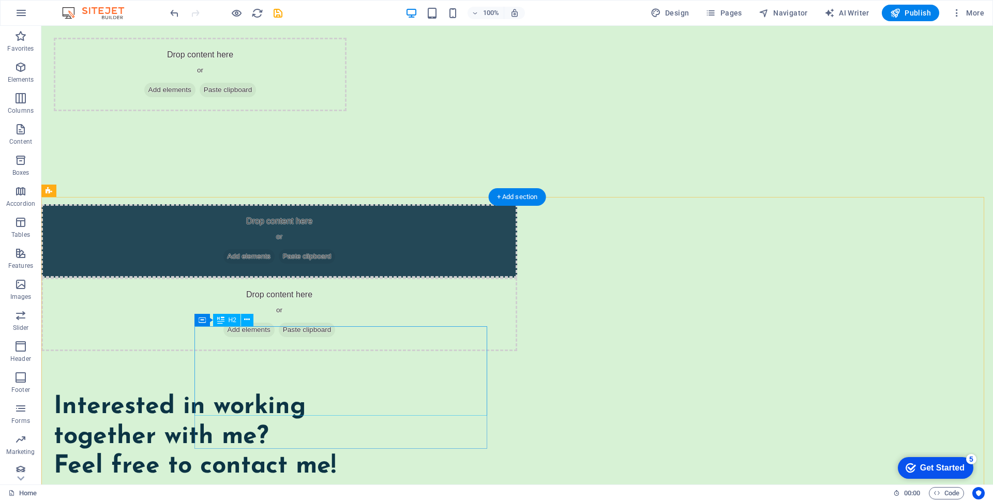
click at [230, 393] on div "Interested in working together with me? Feel free to contact me!" at bounding box center [200, 437] width 293 height 89
drag, startPoint x: 229, startPoint y: 342, endPoint x: 223, endPoint y: 336, distance: 8.5
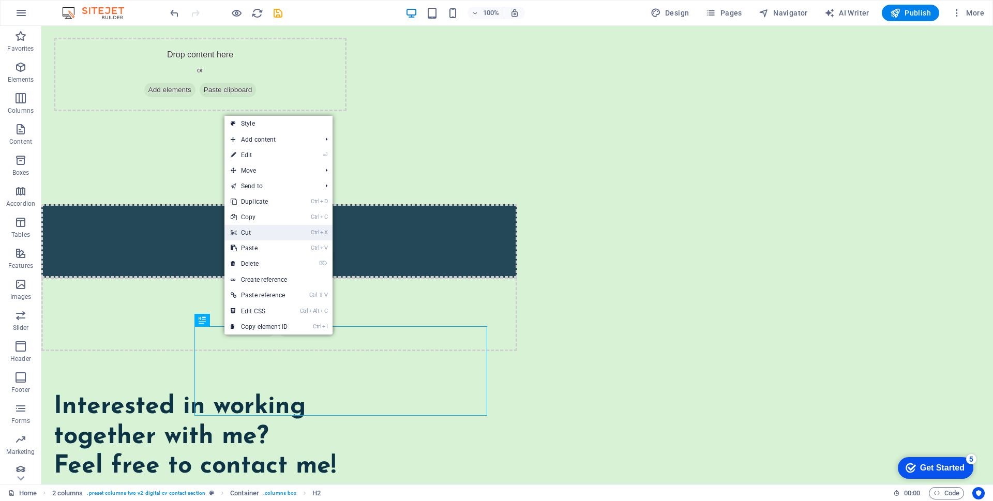
click at [265, 232] on link "Ctrl X Cut" at bounding box center [258, 233] width 69 height 16
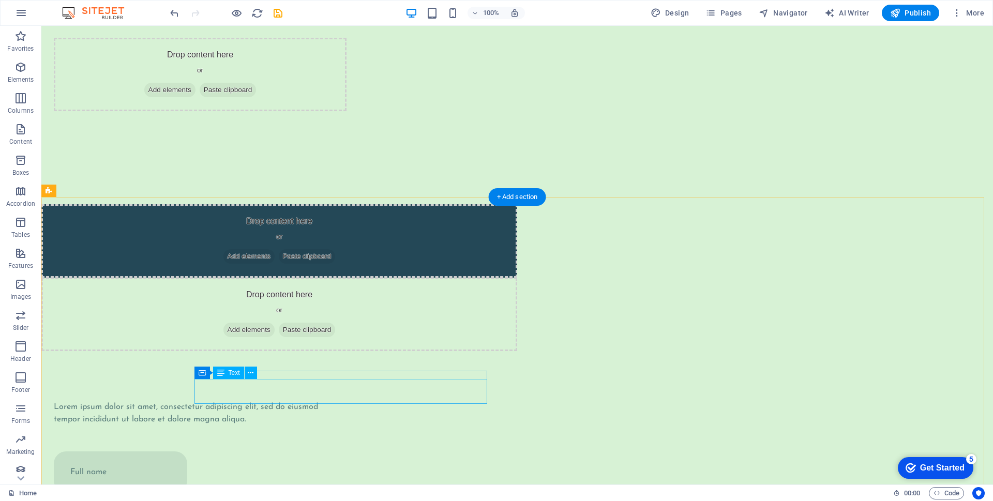
click at [324, 401] on div "Lorem ipsum dolor sit amet, consectetur adipiscing elit, sed do eiusmod tempor …" at bounding box center [200, 413] width 293 height 25
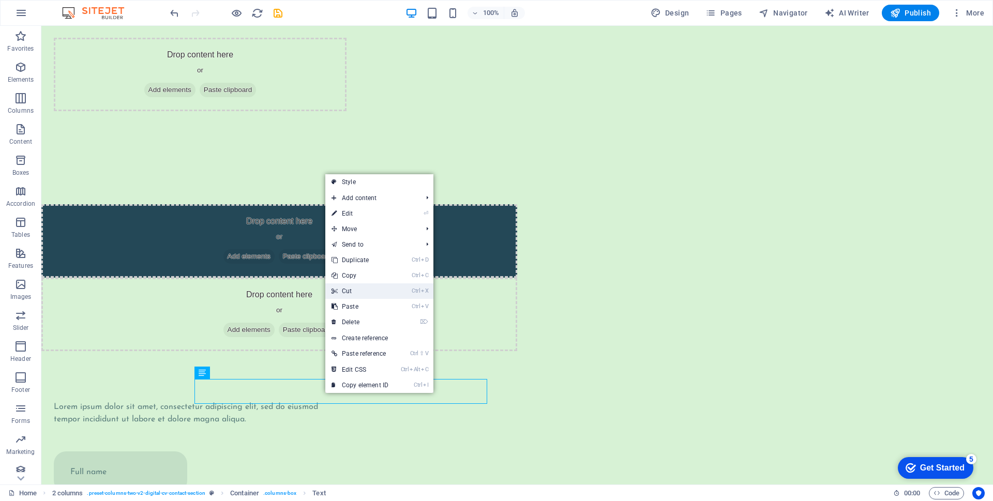
click at [353, 293] on link "Ctrl X Cut" at bounding box center [359, 291] width 69 height 16
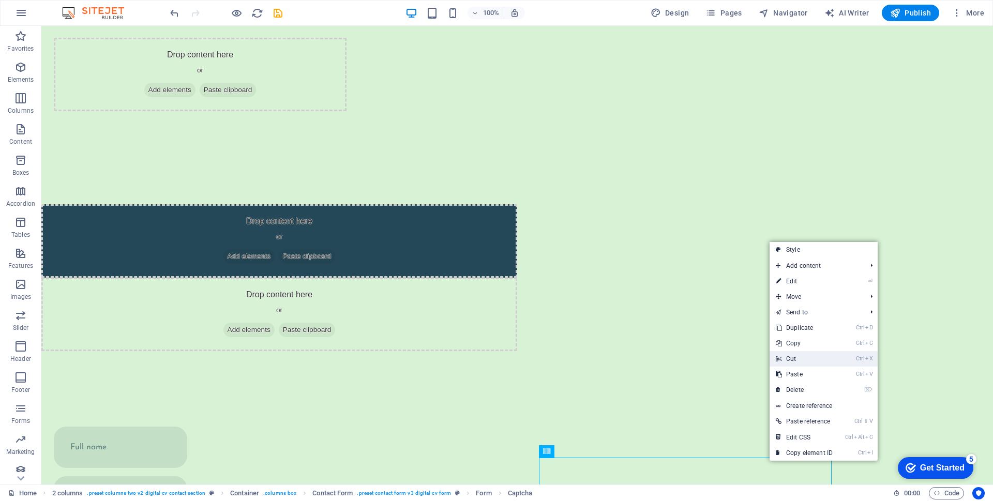
click at [789, 361] on link "Ctrl X Cut" at bounding box center [804, 359] width 69 height 16
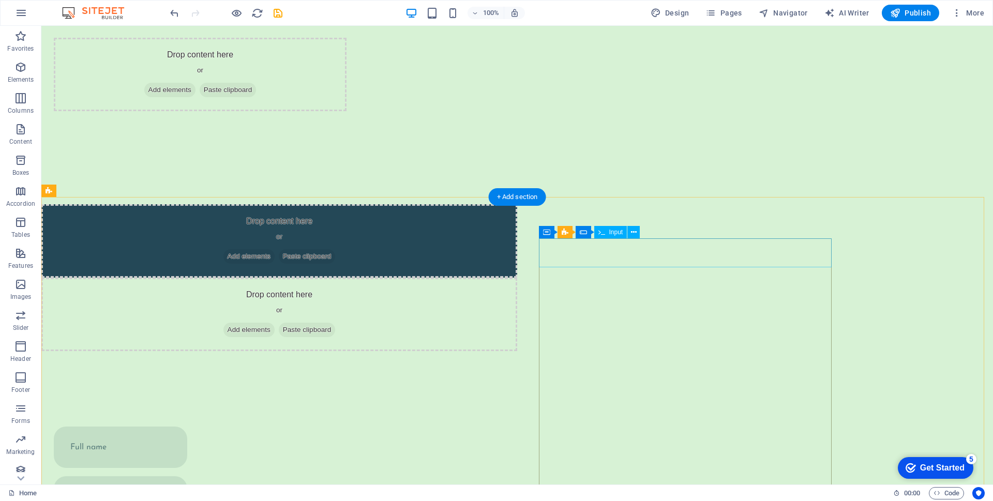
click at [346, 427] on div at bounding box center [200, 447] width 293 height 41
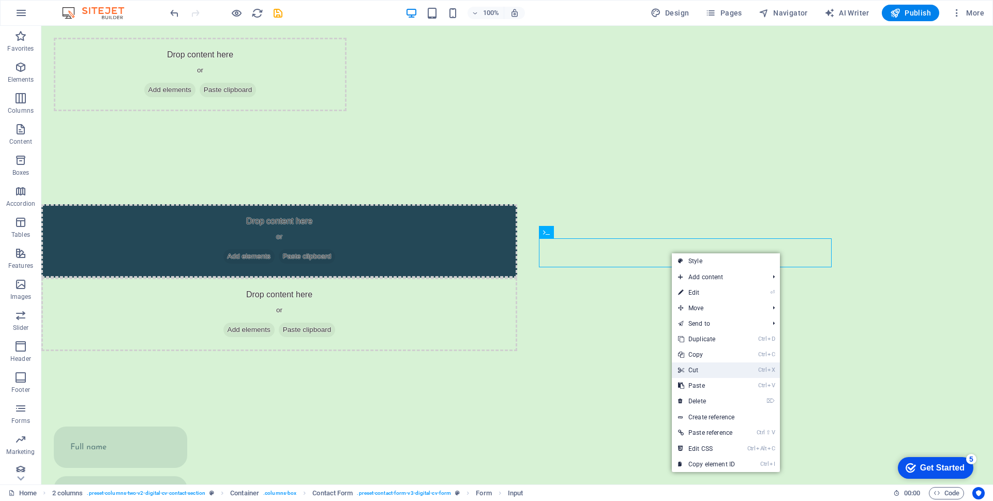
click at [697, 374] on link "Ctrl X Cut" at bounding box center [706, 371] width 69 height 16
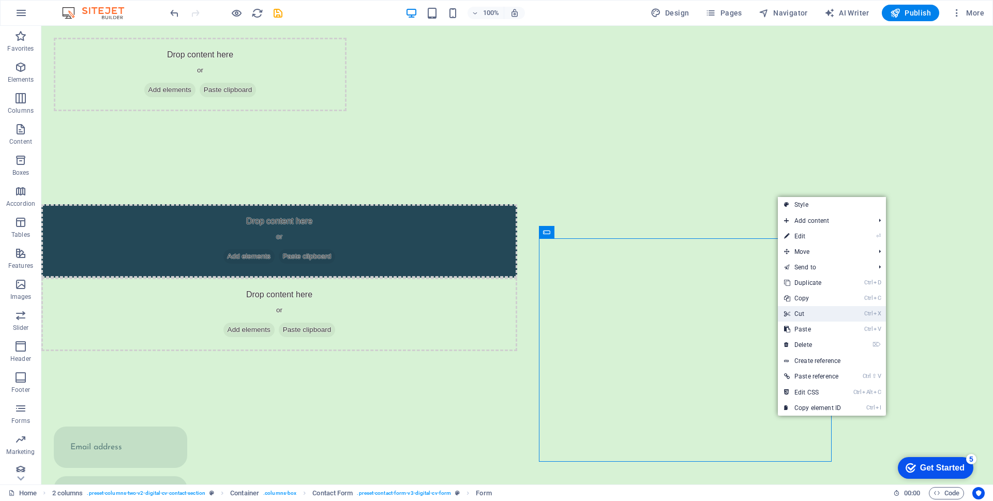
click at [803, 314] on link "Ctrl X Cut" at bounding box center [812, 314] width 69 height 16
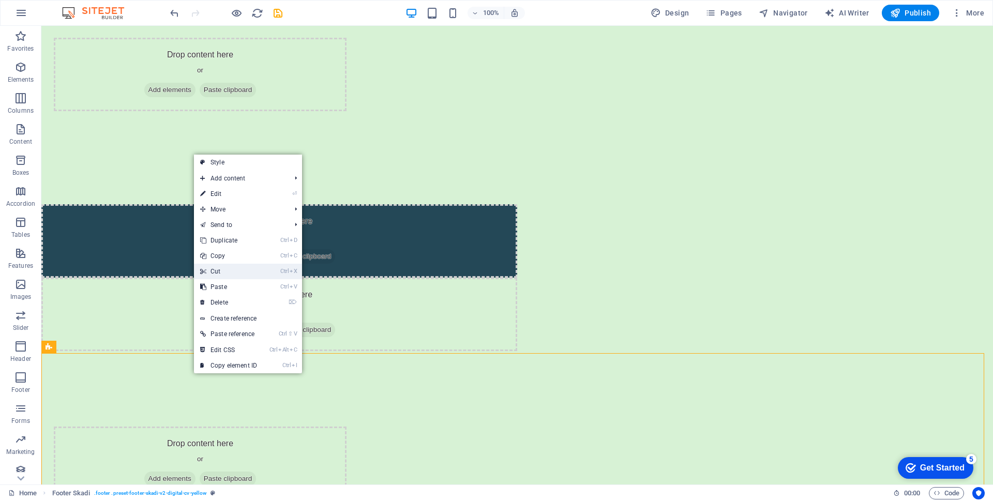
click at [217, 271] on link "Ctrl X Cut" at bounding box center [228, 272] width 69 height 16
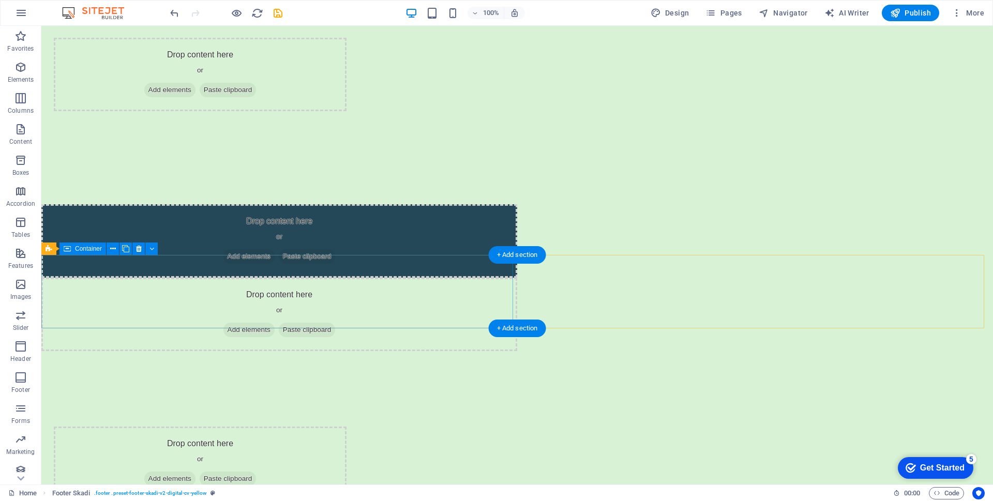
scroll to position [179, 0]
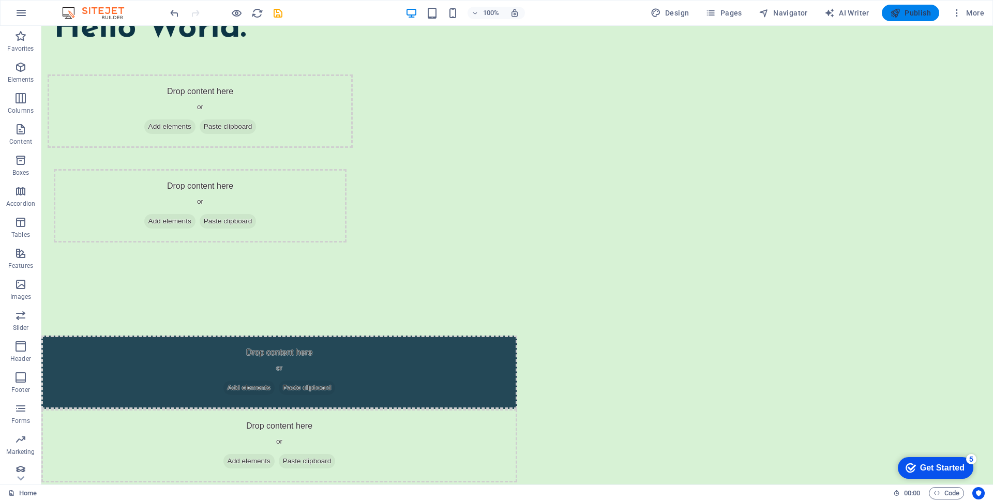
click at [903, 11] on span "Publish" at bounding box center [910, 13] width 41 height 10
